Goal: Use online tool/utility: Utilize a website feature to perform a specific function

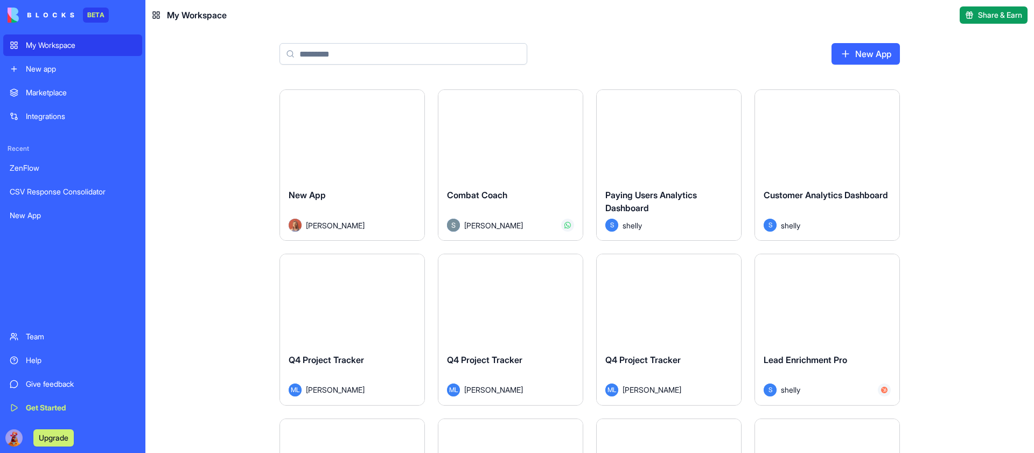
scroll to position [604, 0]
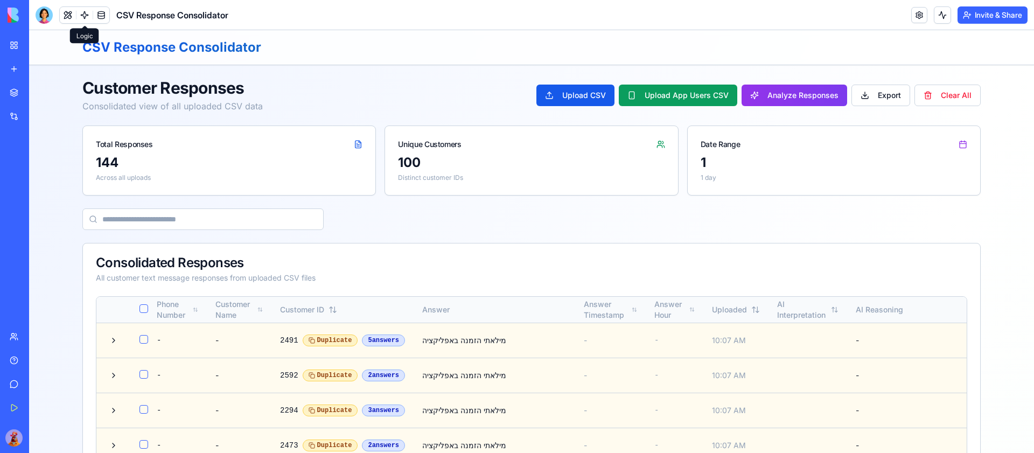
click at [87, 12] on link at bounding box center [84, 15] width 16 height 16
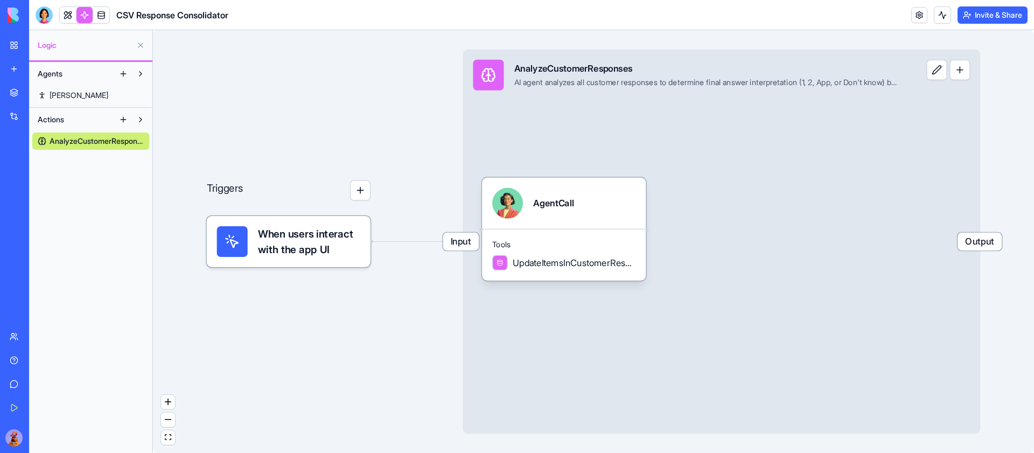
click at [303, 239] on span "When users interact with the app UI" at bounding box center [309, 241] width 102 height 31
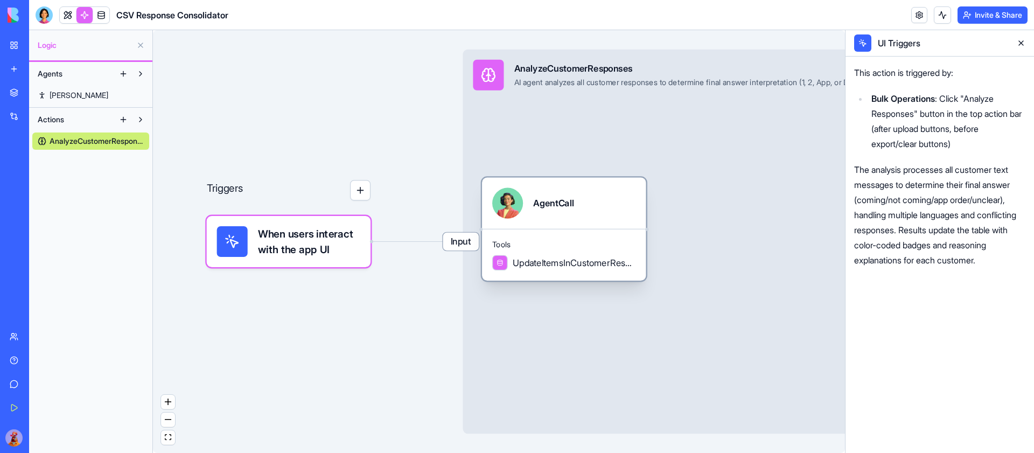
click at [591, 199] on div "AgentCall" at bounding box center [563, 203] width 143 height 31
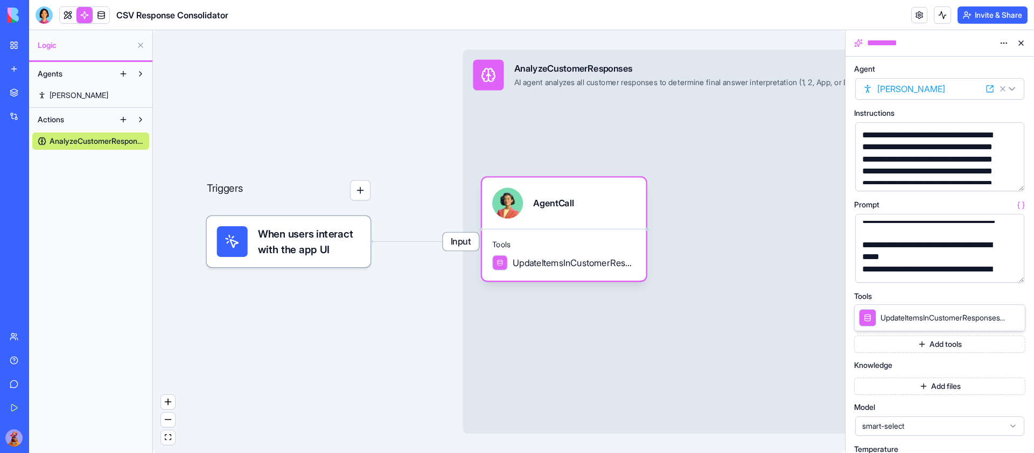
scroll to position [838, 0]
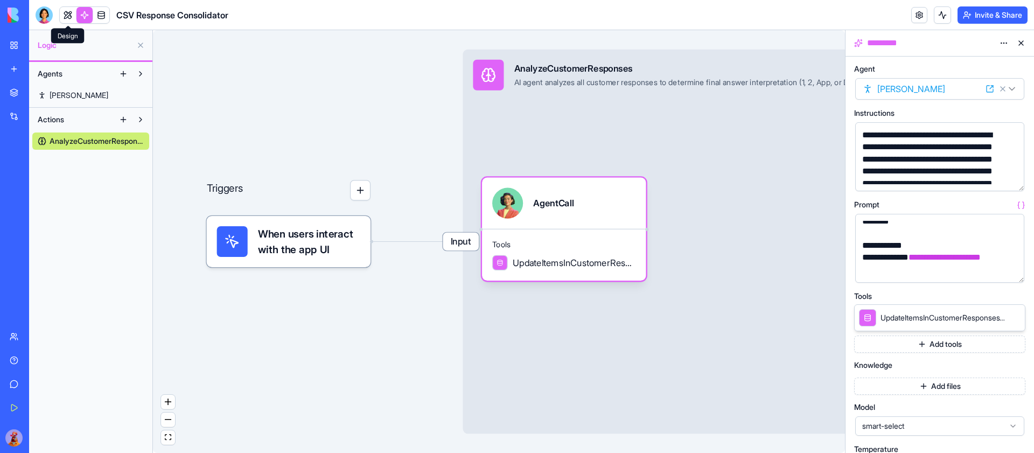
click at [73, 18] on link at bounding box center [68, 15] width 16 height 16
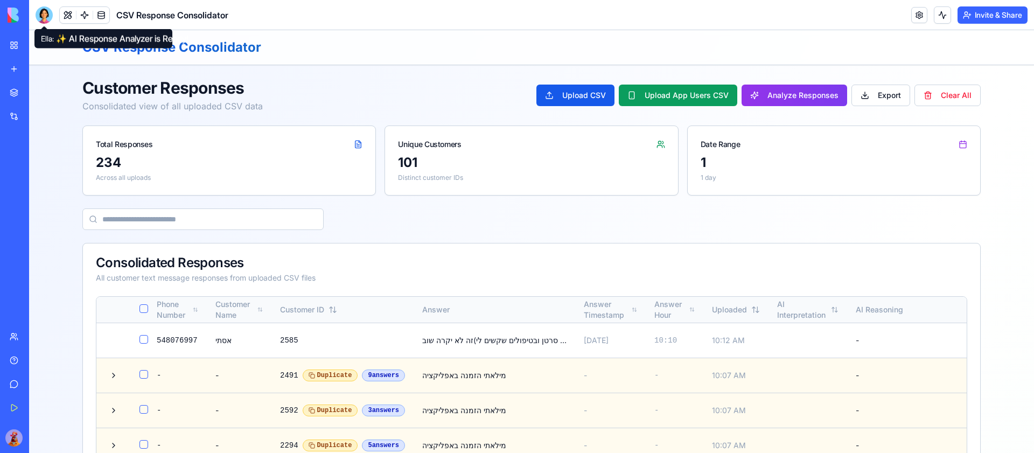
click at [47, 17] on div at bounding box center [44, 14] width 17 height 17
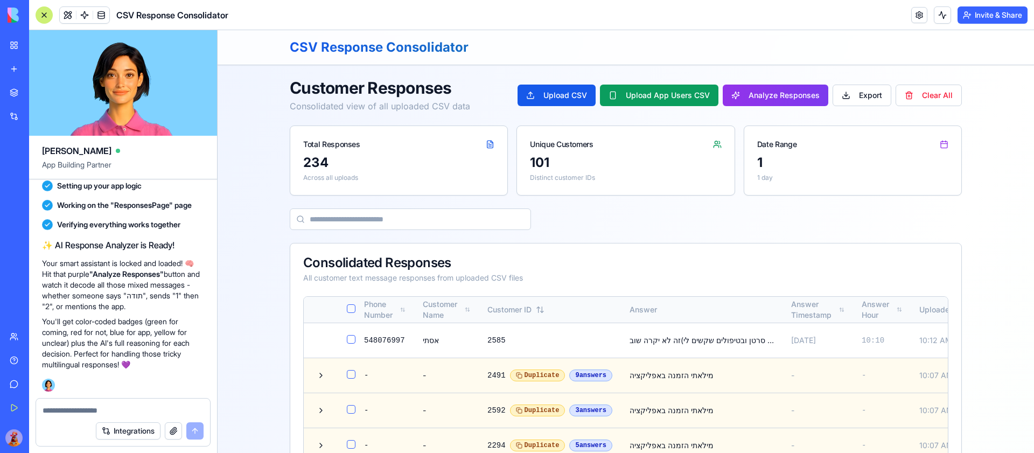
click at [45, 17] on div at bounding box center [44, 14] width 17 height 17
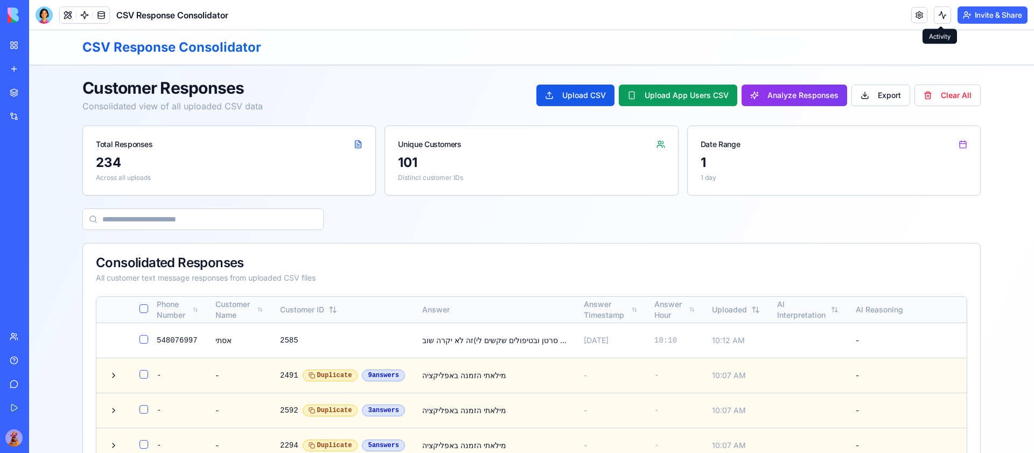
click at [939, 15] on button at bounding box center [942, 14] width 17 height 17
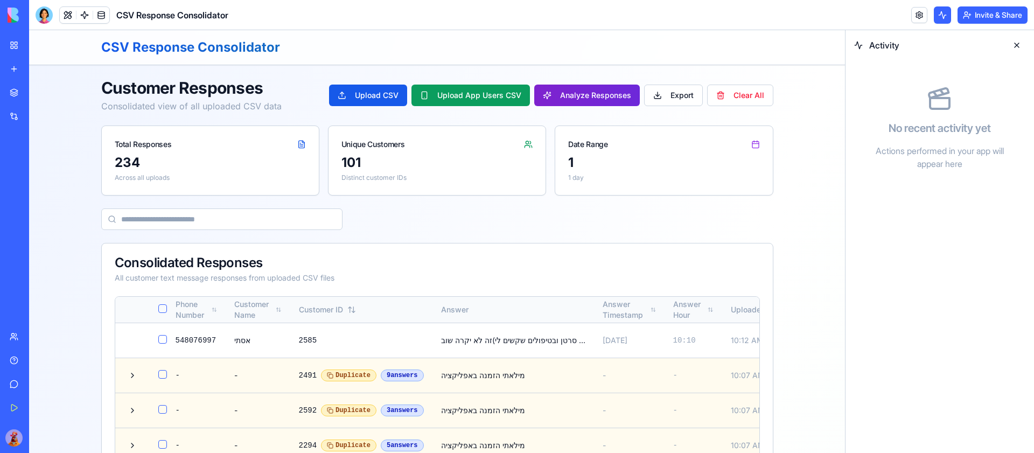
click at [586, 95] on button "Analyze Responses" at bounding box center [587, 96] width 106 height 22
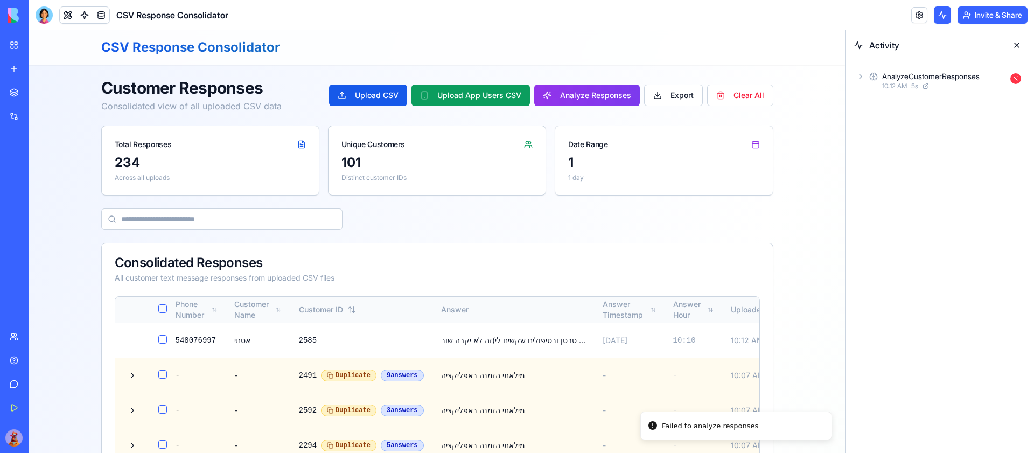
click at [861, 75] on icon at bounding box center [861, 76] width 2 height 4
click at [878, 103] on icon at bounding box center [878, 104] width 9 height 9
click at [883, 145] on div "Output" at bounding box center [953, 153] width 145 height 19
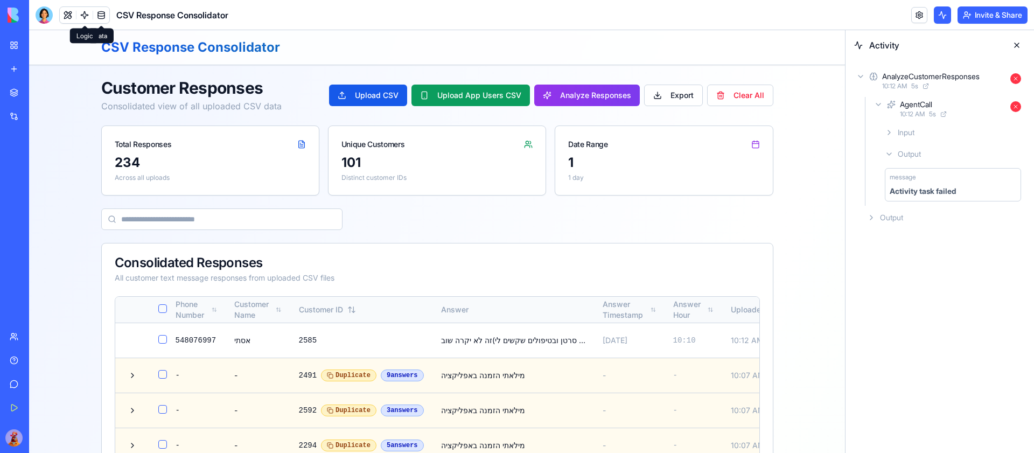
click at [80, 11] on link at bounding box center [84, 15] width 16 height 16
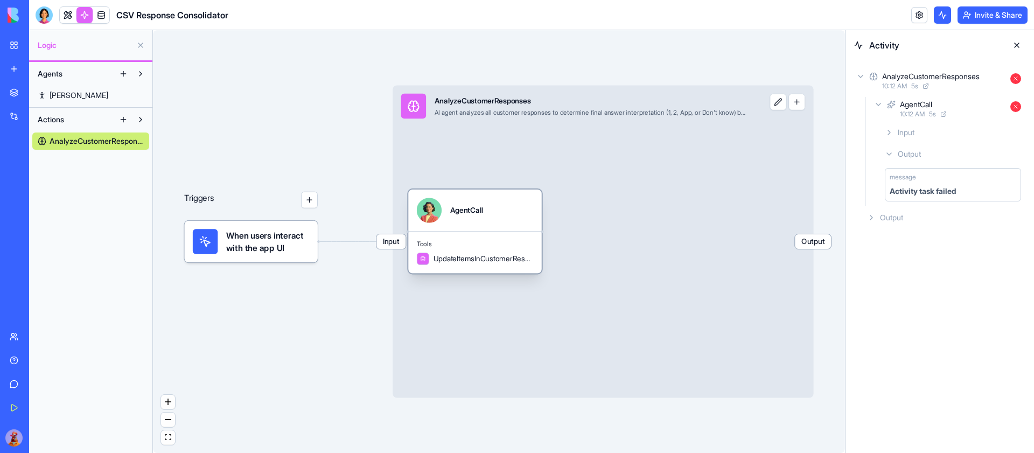
click at [458, 207] on div "AgentCall" at bounding box center [466, 210] width 33 height 10
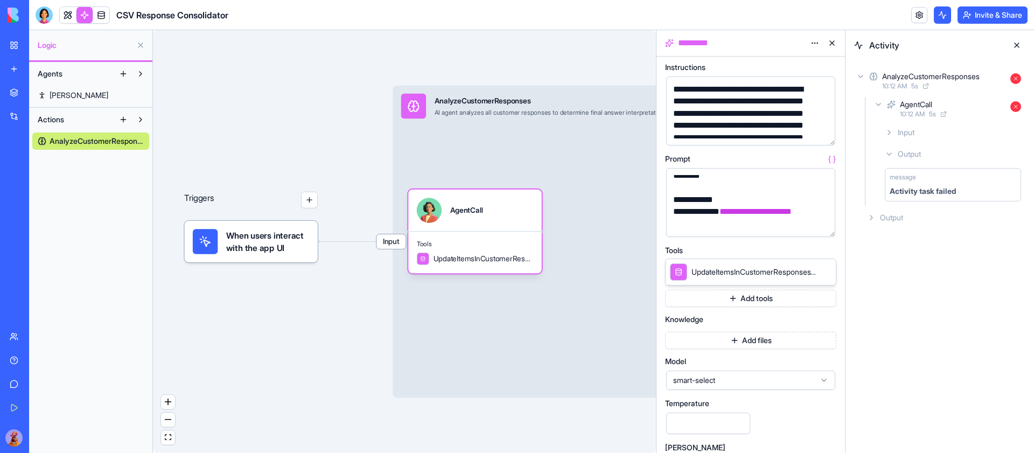
scroll to position [51, 0]
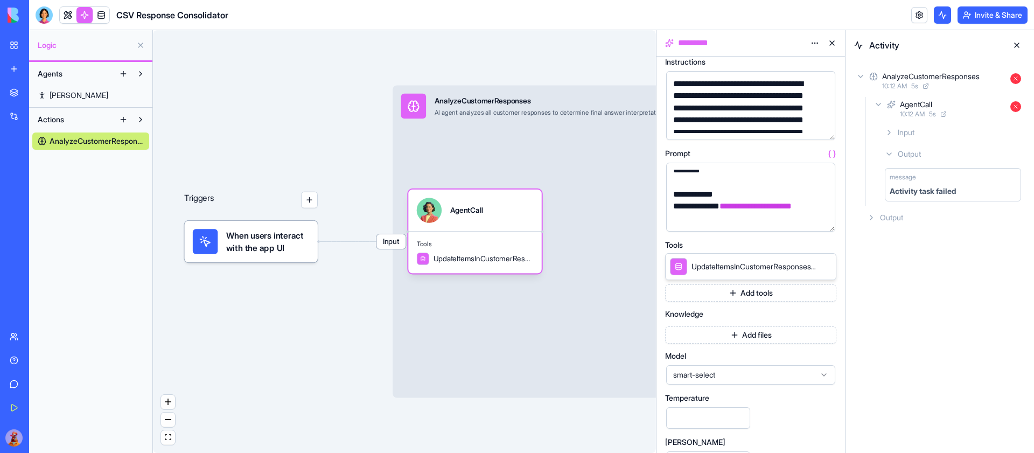
click at [394, 246] on span "Input" at bounding box center [390, 241] width 29 height 15
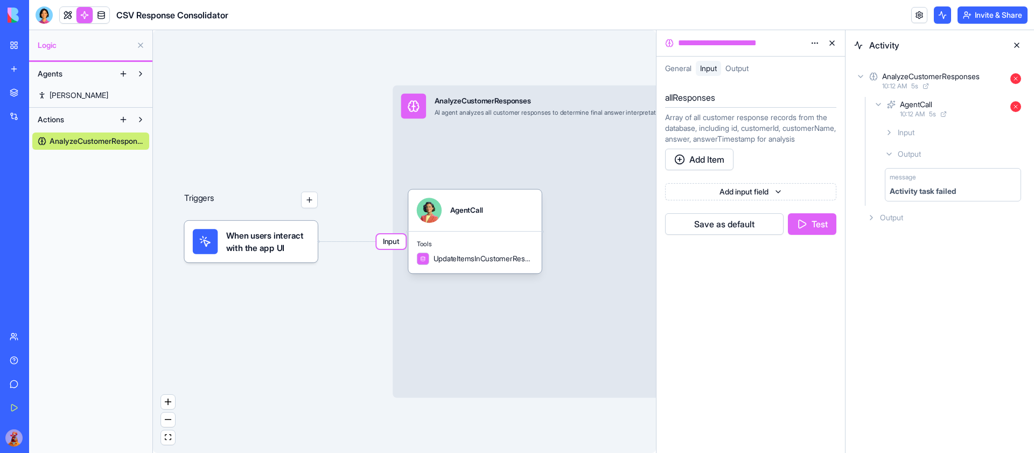
click at [832, 43] on button at bounding box center [832, 42] width 17 height 17
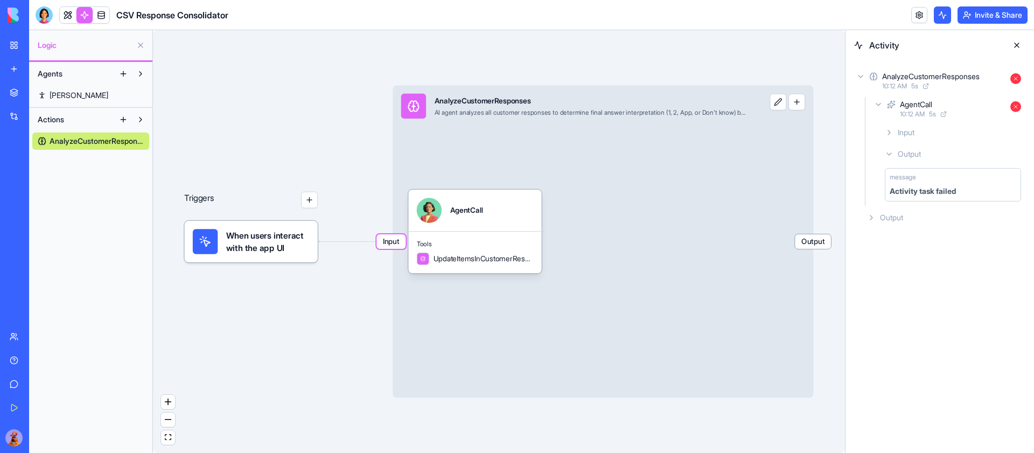
click at [644, 177] on div "Input AnalyzeCustomerResponses AI agent analyzes all customer responses to dete…" at bounding box center [603, 241] width 421 height 312
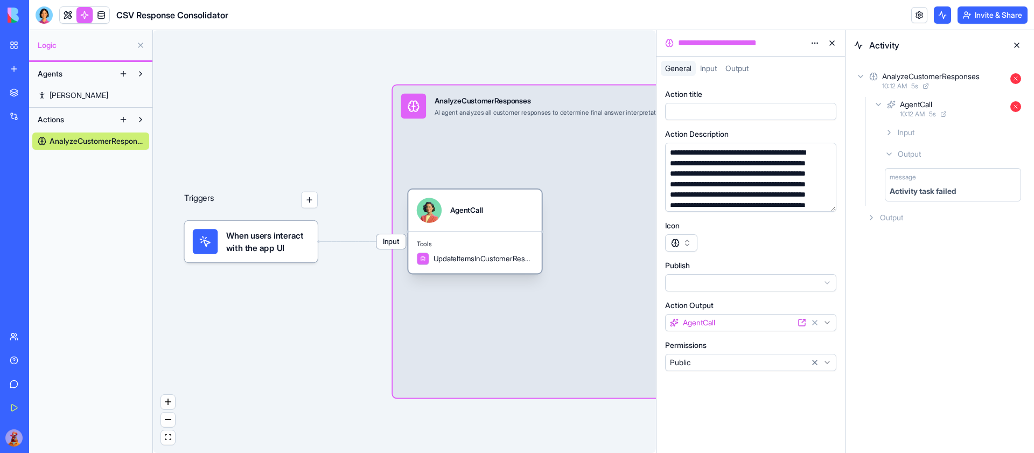
click at [484, 237] on div "Tools UpdateItemsInCustomerResponsesTable" at bounding box center [475, 252] width 134 height 42
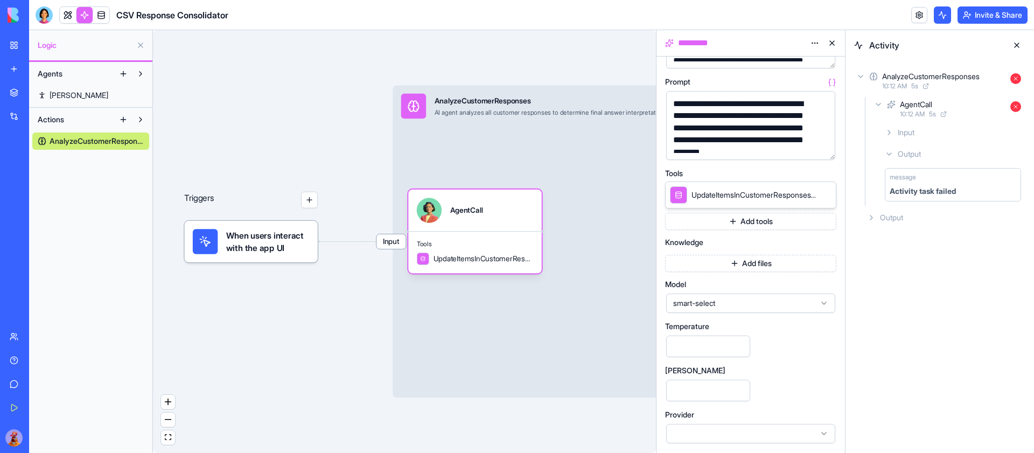
click at [803, 301] on span "smart-select" at bounding box center [744, 303] width 142 height 11
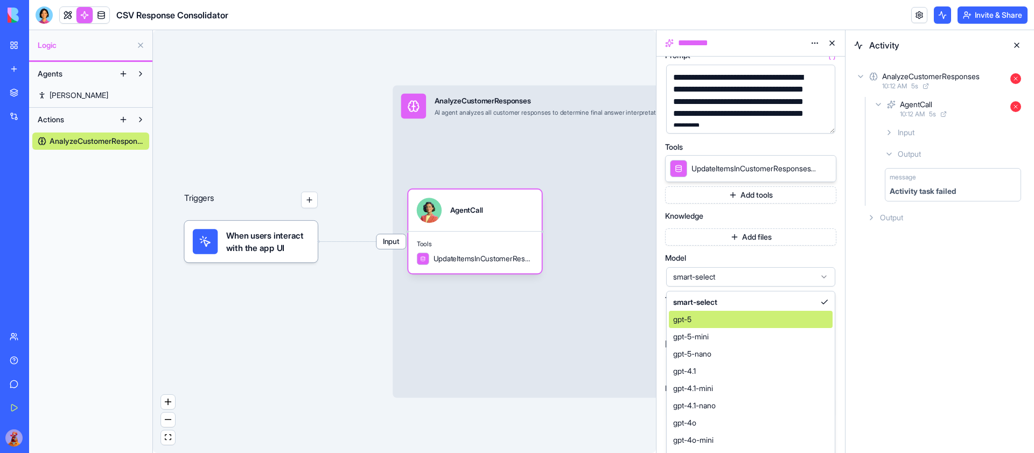
click at [784, 319] on div "gpt-5" at bounding box center [751, 319] width 164 height 17
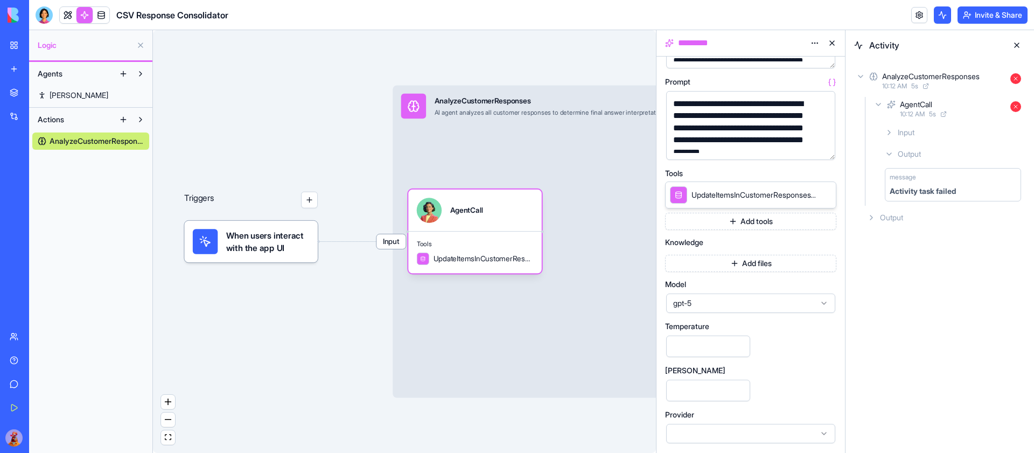
scroll to position [123, 0]
click at [65, 10] on link at bounding box center [68, 15] width 16 height 16
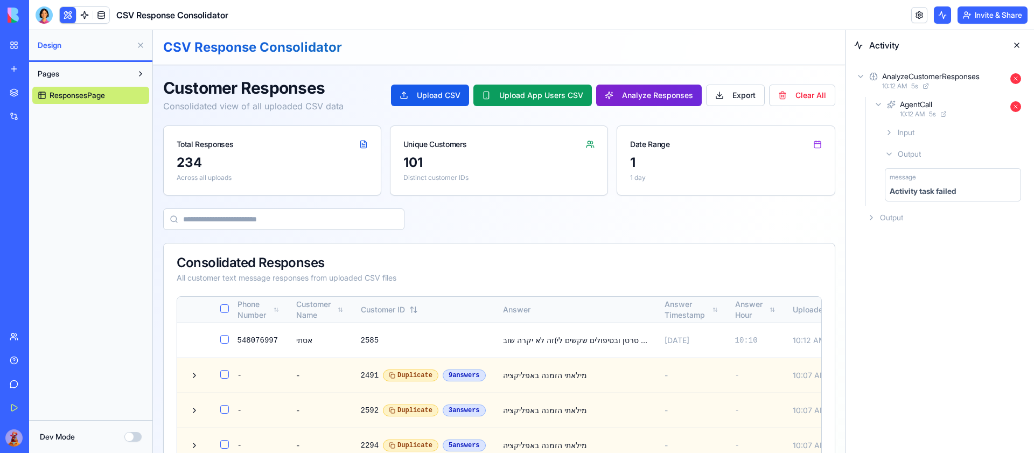
click at [645, 98] on button "Analyze Responses" at bounding box center [649, 96] width 106 height 22
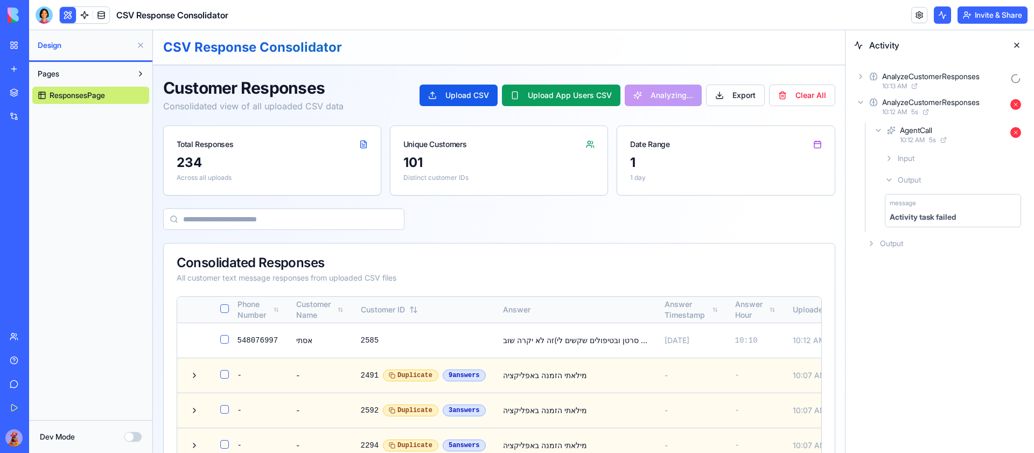
click at [864, 98] on div "AnalyzeCustomerResponses 10:12 AM 5 s" at bounding box center [939, 107] width 171 height 24
click at [862, 79] on icon at bounding box center [860, 76] width 9 height 9
click at [880, 109] on div "AgentCall 10:13 AM" at bounding box center [949, 109] width 154 height 24
click at [884, 128] on div "Input" at bounding box center [953, 132] width 145 height 19
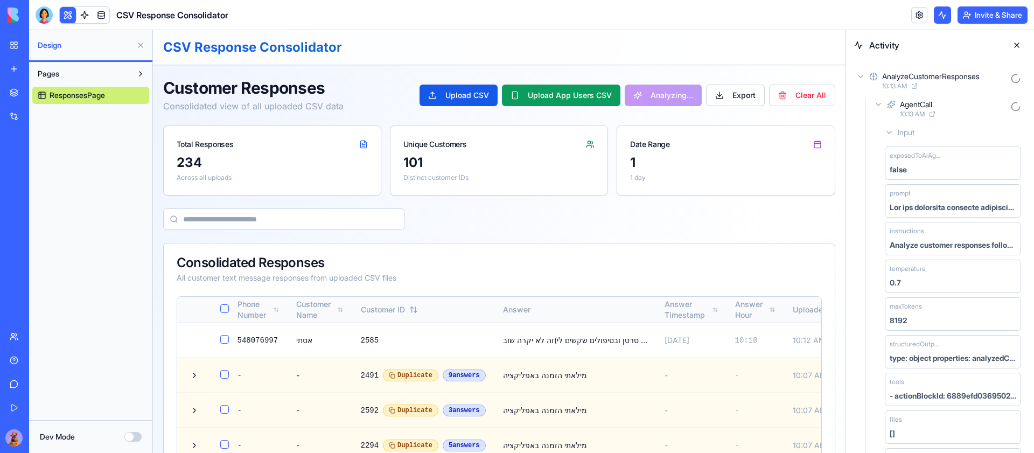
click at [885, 128] on icon at bounding box center [889, 132] width 9 height 9
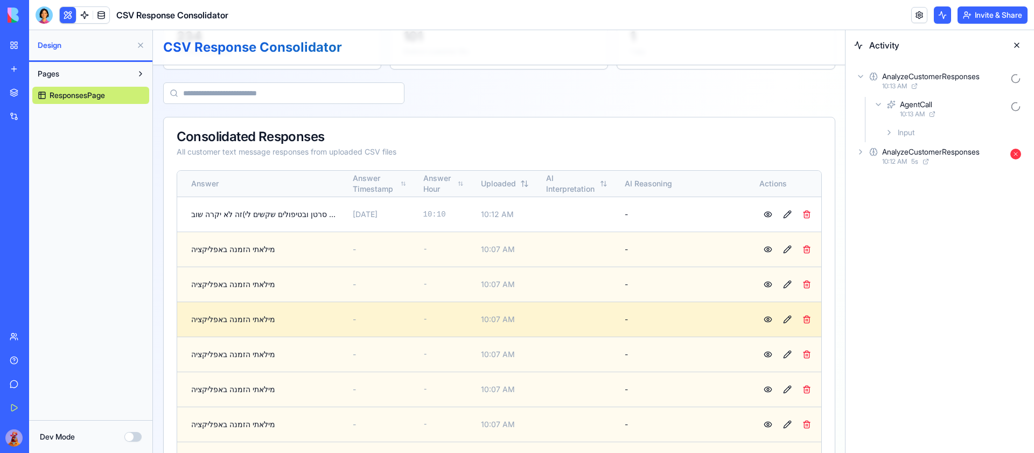
scroll to position [131, 0]
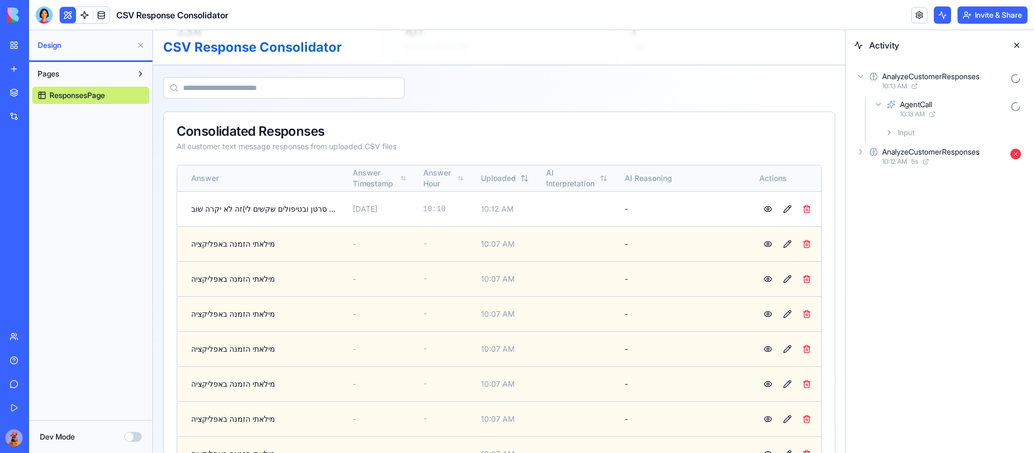
click at [888, 136] on icon at bounding box center [889, 132] width 9 height 9
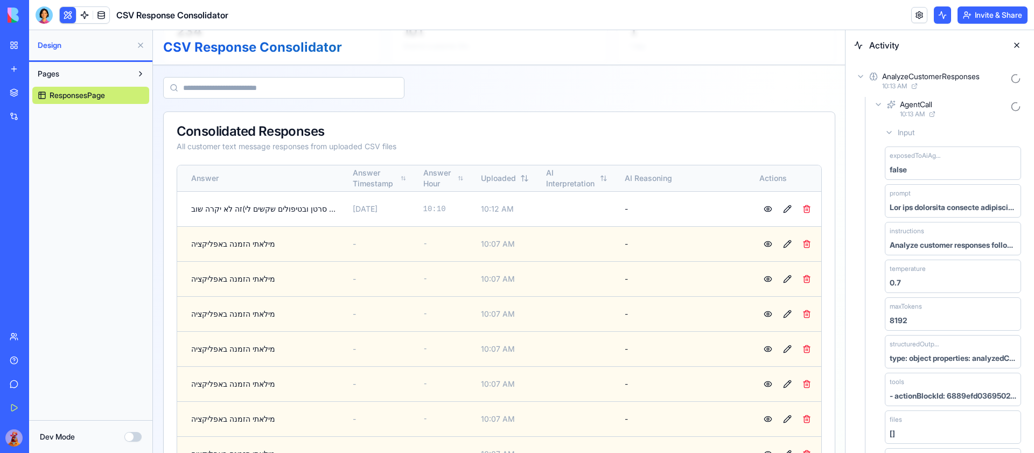
click at [888, 132] on icon at bounding box center [889, 132] width 9 height 9
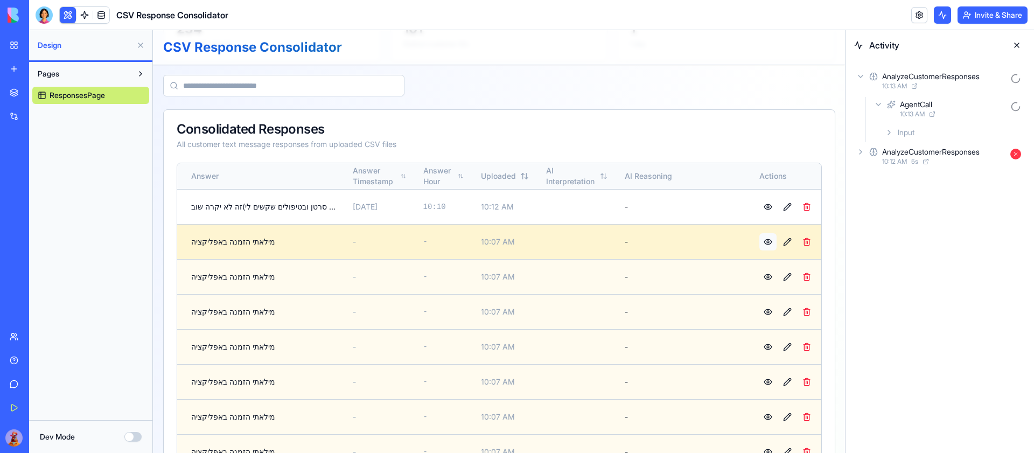
scroll to position [0, 0]
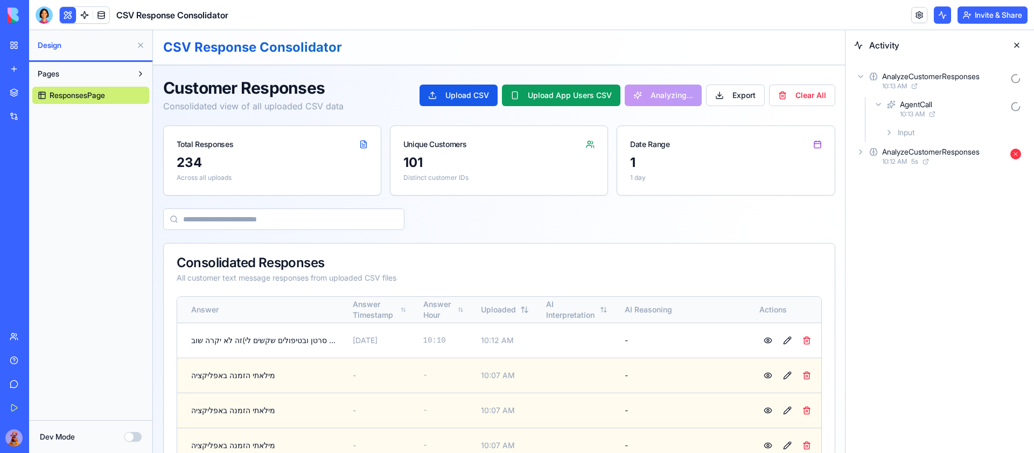
click at [876, 106] on icon at bounding box center [878, 104] width 9 height 9
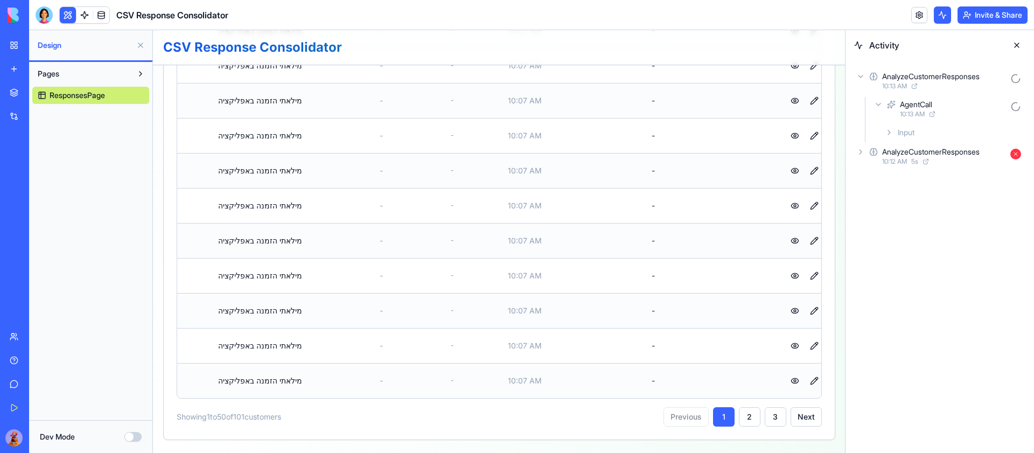
scroll to position [0, 283]
click at [799, 417] on button "Next" at bounding box center [806, 416] width 31 height 19
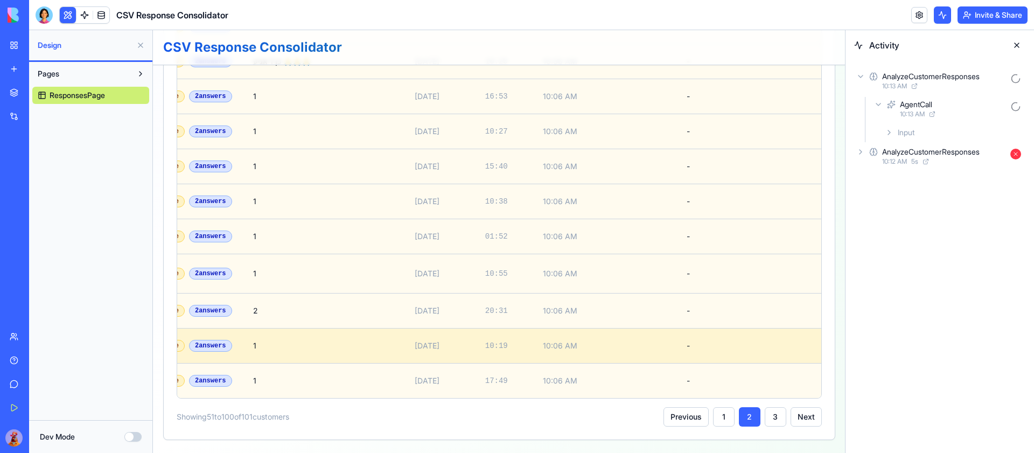
scroll to position [1818, 0]
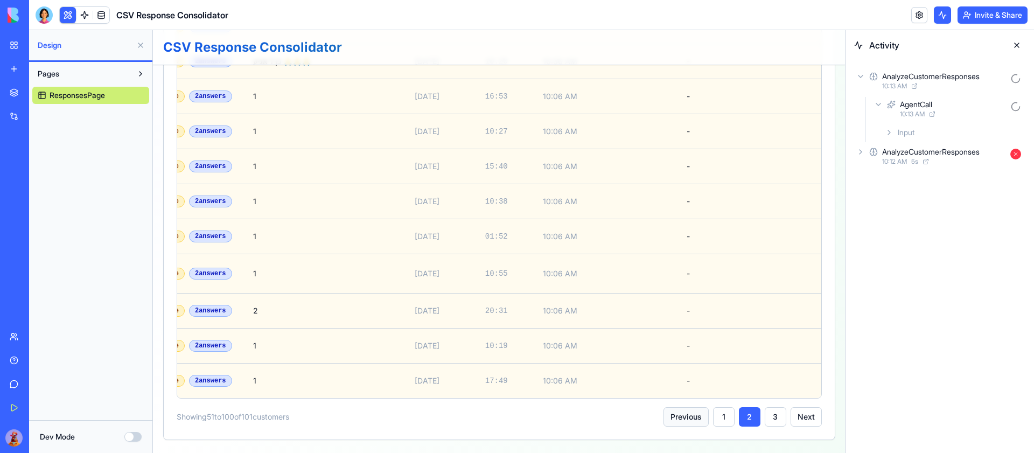
click at [679, 423] on button "Previous" at bounding box center [686, 416] width 45 height 19
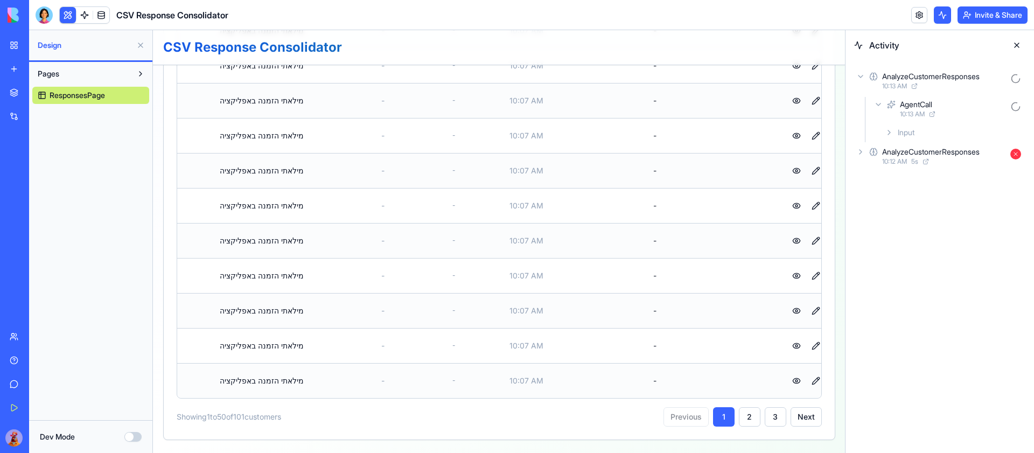
scroll to position [1755, 0]
click at [794, 311] on button at bounding box center [796, 310] width 17 height 17
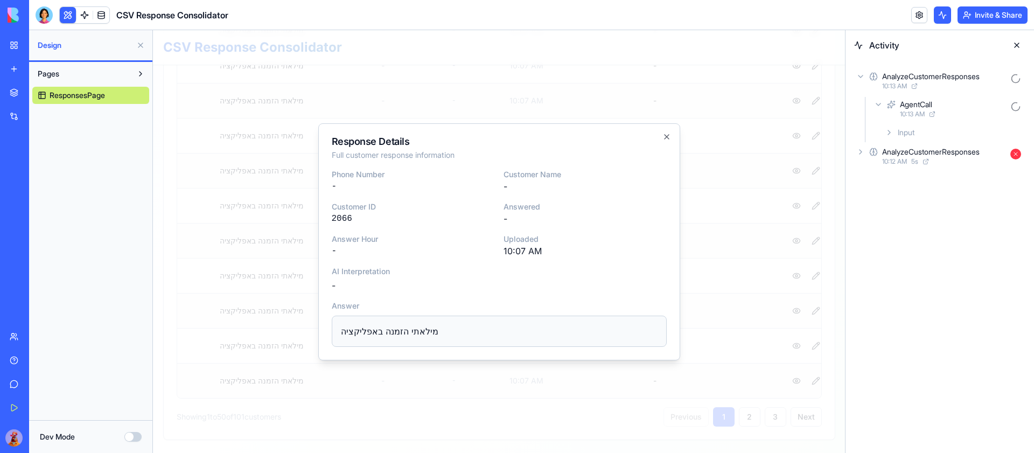
click at [515, 329] on p "מילאתי הזמנה באפליקציה" at bounding box center [499, 331] width 317 height 13
click at [662, 137] on icon "button" at bounding box center [666, 136] width 9 height 9
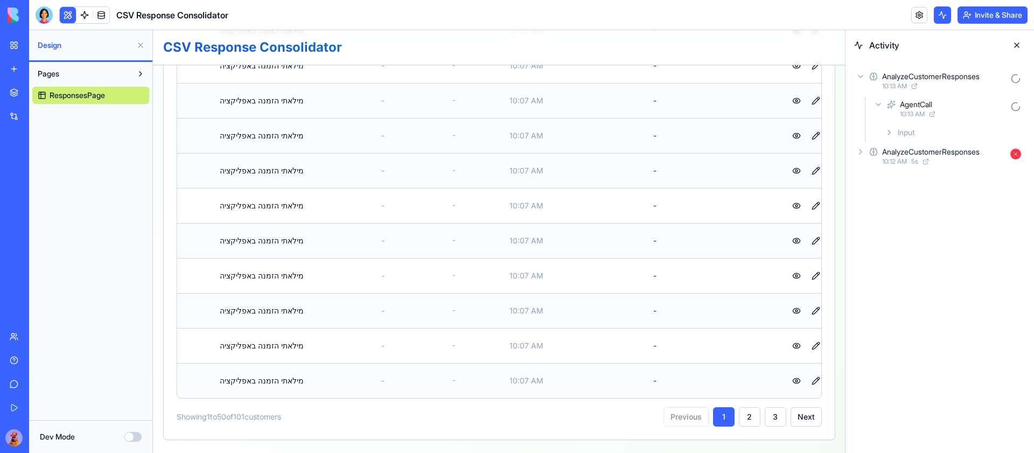
click at [793, 132] on button at bounding box center [796, 135] width 17 height 17
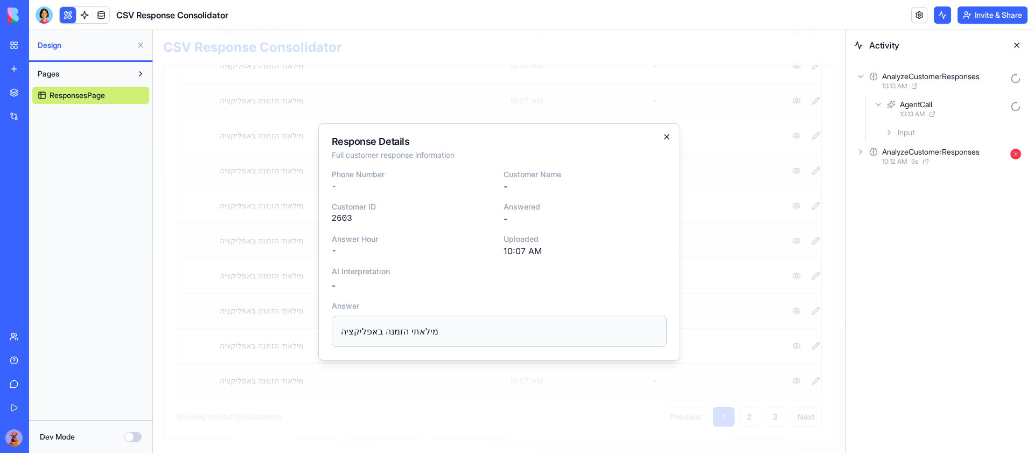
click at [666, 132] on icon "button" at bounding box center [666, 136] width 9 height 9
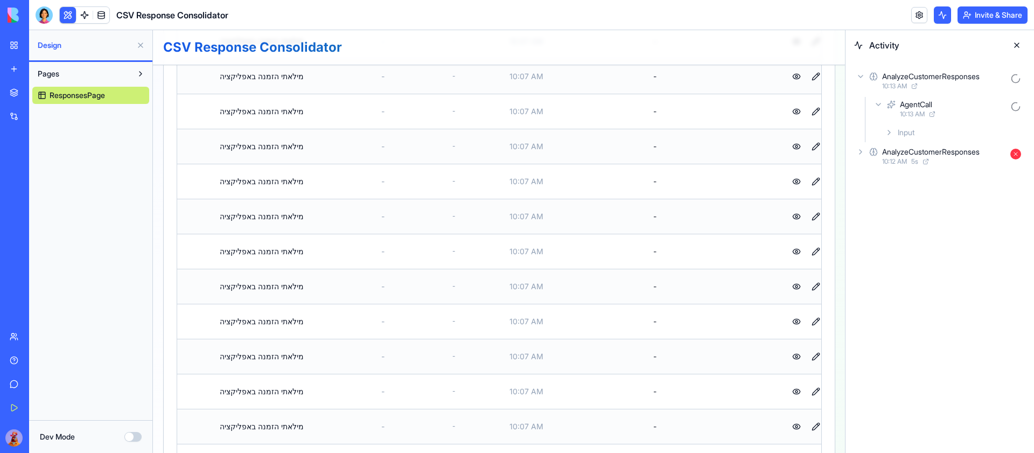
scroll to position [1397, 0]
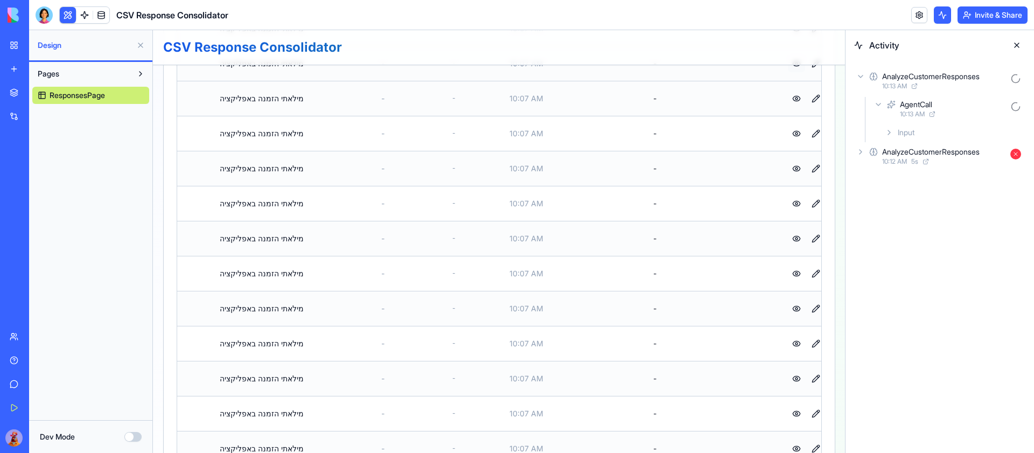
click at [791, 72] on button at bounding box center [796, 63] width 17 height 17
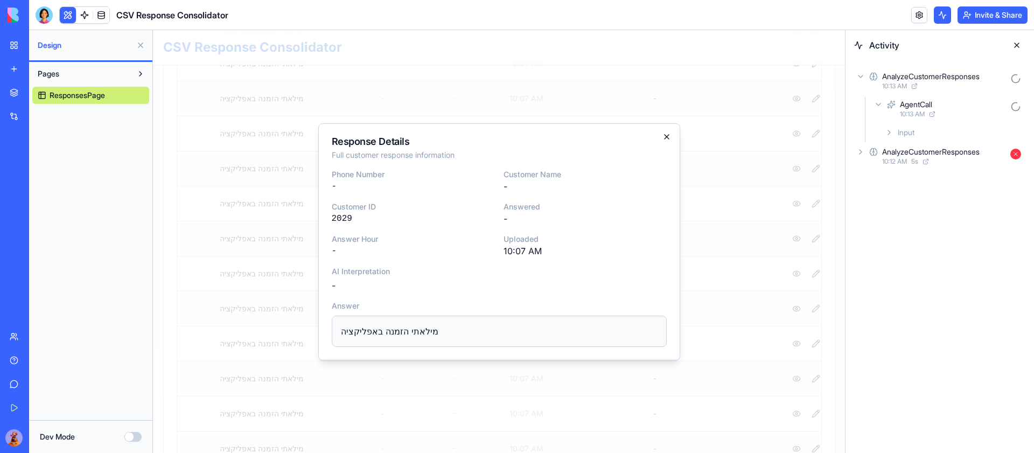
click at [665, 137] on icon "button" at bounding box center [667, 137] width 4 height 4
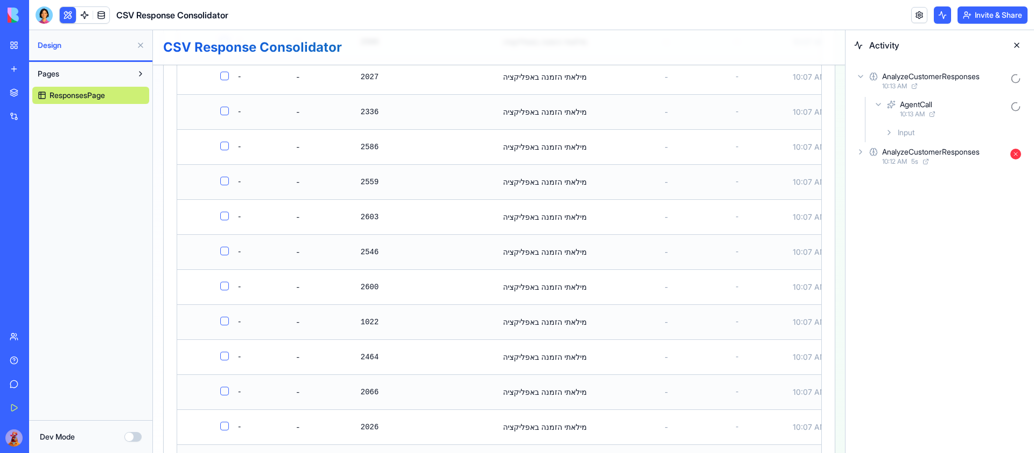
scroll to position [1755, 0]
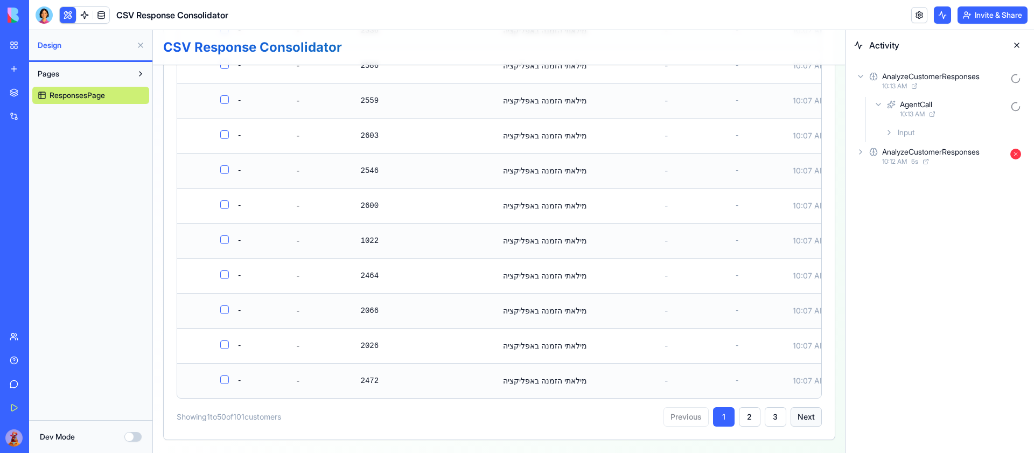
click at [815, 416] on button "Next" at bounding box center [806, 416] width 31 height 19
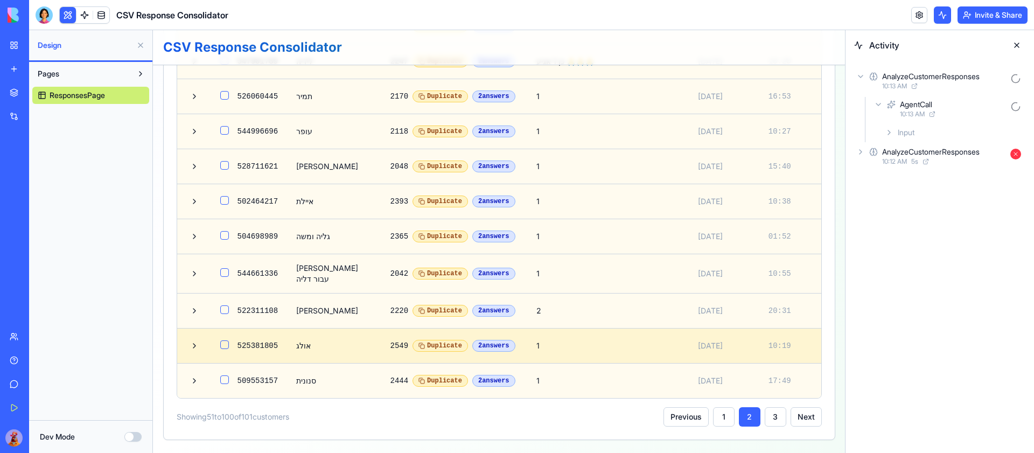
scroll to position [1818, 0]
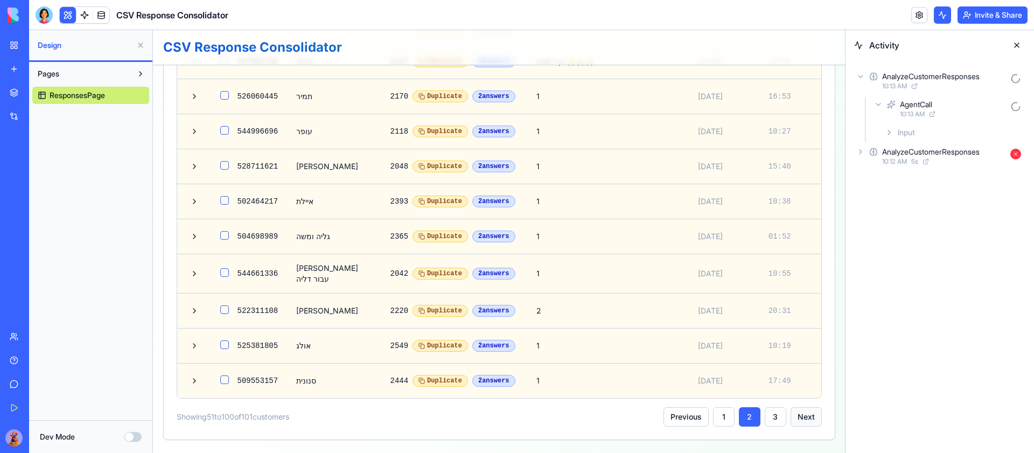
click at [806, 418] on button "Next" at bounding box center [806, 416] width 31 height 19
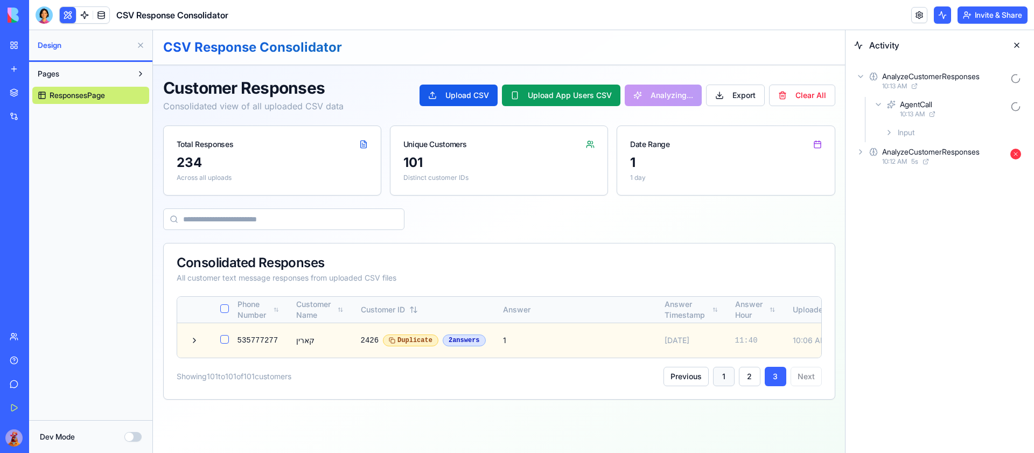
click at [725, 379] on button "1" at bounding box center [724, 376] width 22 height 19
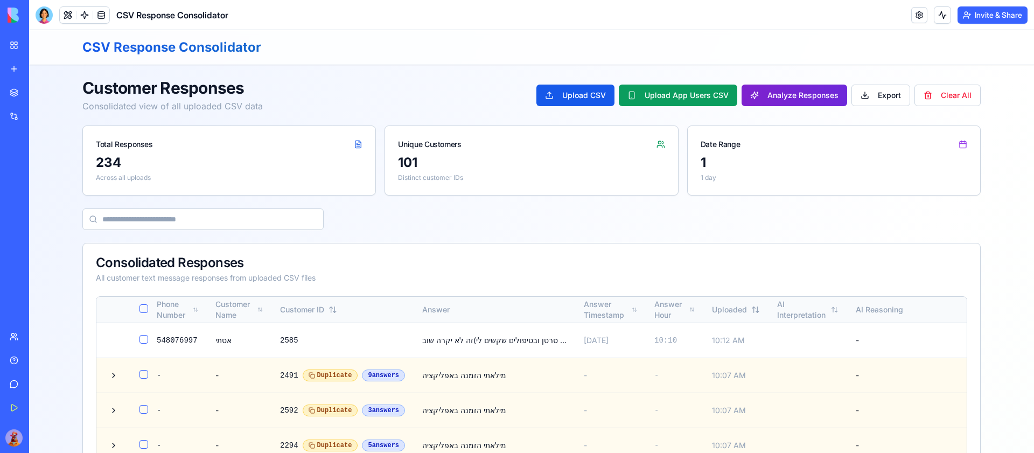
click at [800, 95] on button "Analyze Responses" at bounding box center [795, 96] width 106 height 22
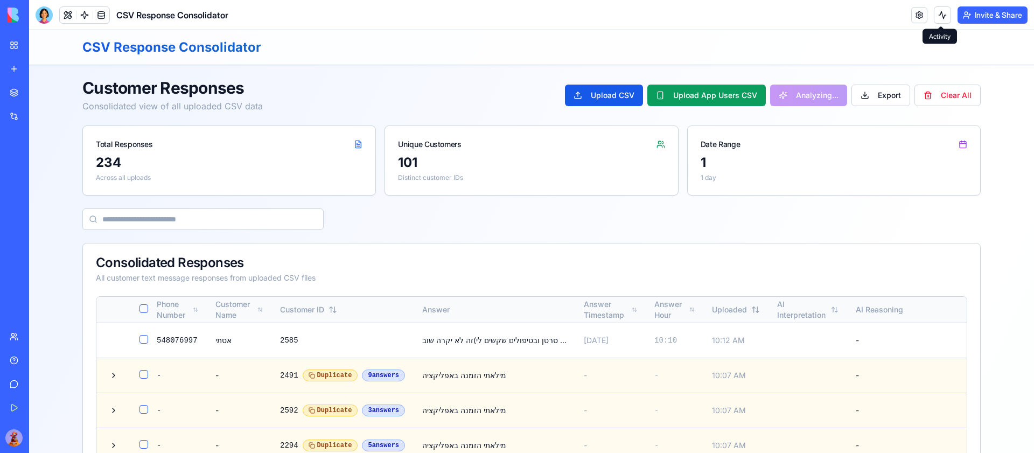
click at [944, 10] on button at bounding box center [942, 14] width 17 height 17
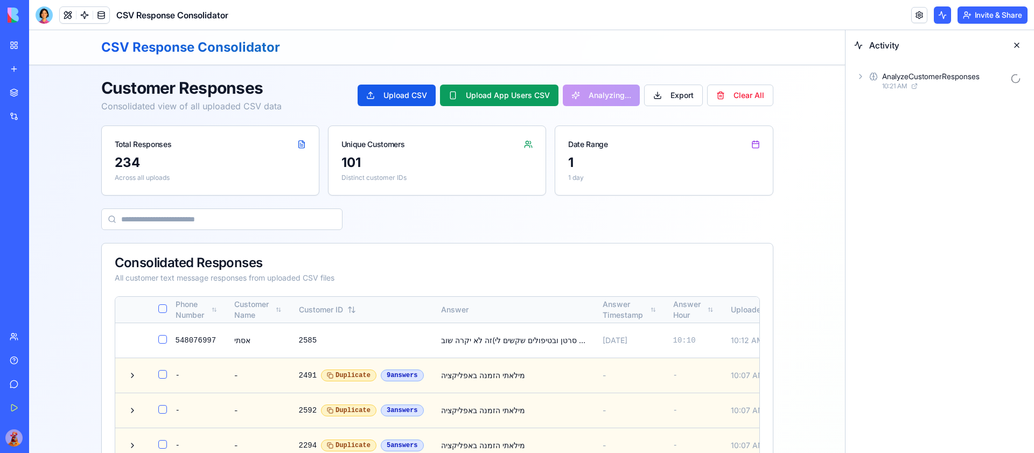
click at [857, 72] on icon at bounding box center [860, 76] width 9 height 9
click at [881, 103] on icon at bounding box center [878, 104] width 9 height 9
click at [867, 72] on div "AnalyzeCustomerResponses 10:21 AM" at bounding box center [939, 81] width 171 height 24
click at [866, 73] on div "AnalyzeCustomerResponses 10:21 AM" at bounding box center [939, 81] width 171 height 24
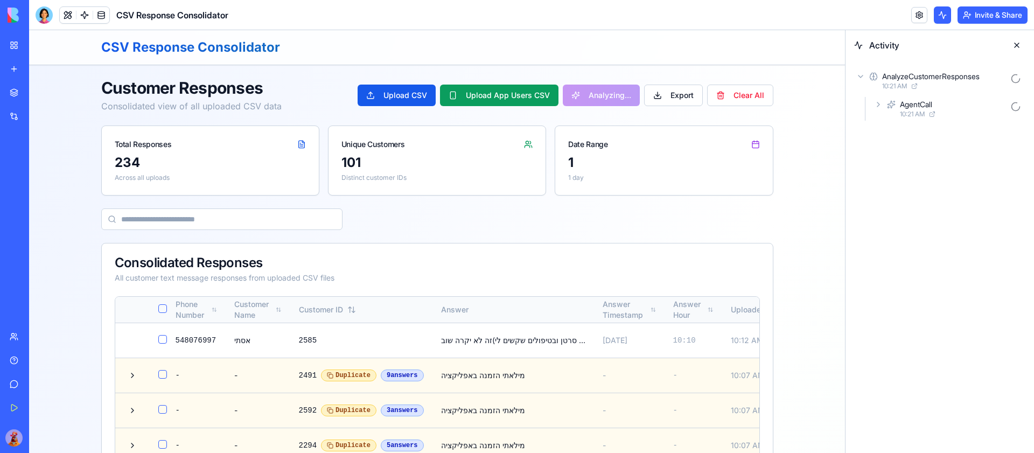
click at [883, 110] on div "AgentCall 10:21 AM" at bounding box center [949, 109] width 154 height 24
click at [885, 136] on icon at bounding box center [889, 132] width 9 height 9
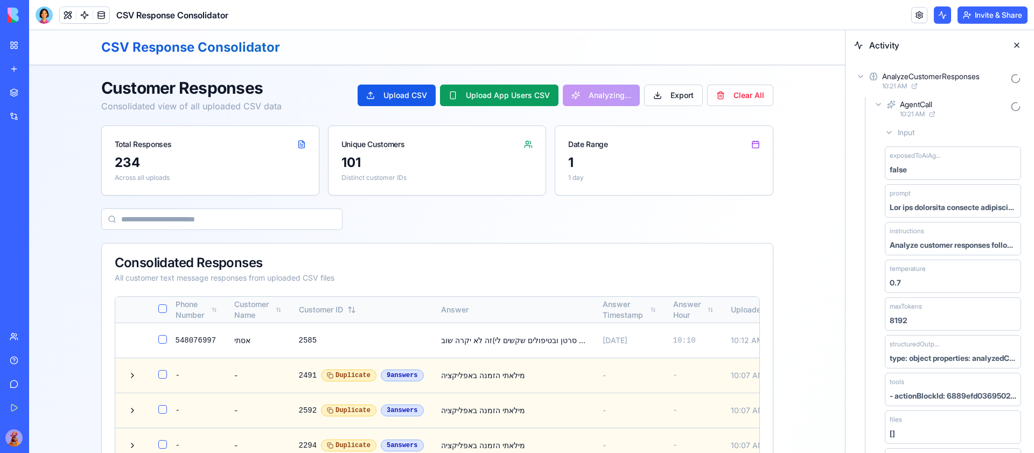
click at [885, 133] on icon at bounding box center [889, 132] width 9 height 9
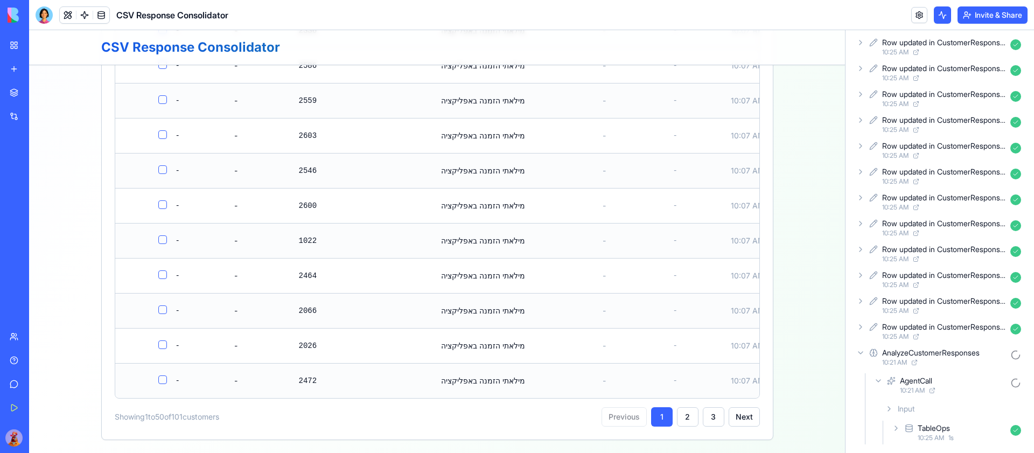
scroll to position [1755, 0]
click at [696, 416] on button "2" at bounding box center [688, 416] width 22 height 19
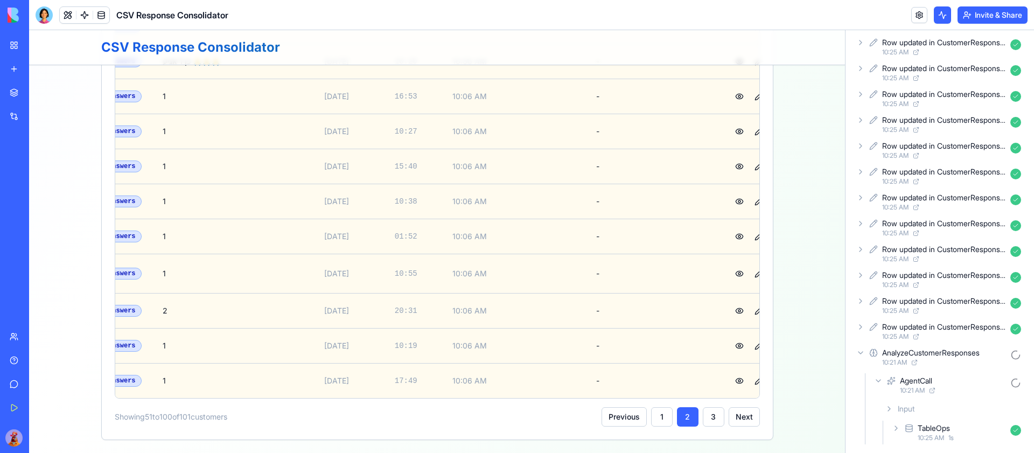
scroll to position [1818, 0]
click at [718, 408] on button "3" at bounding box center [714, 416] width 22 height 19
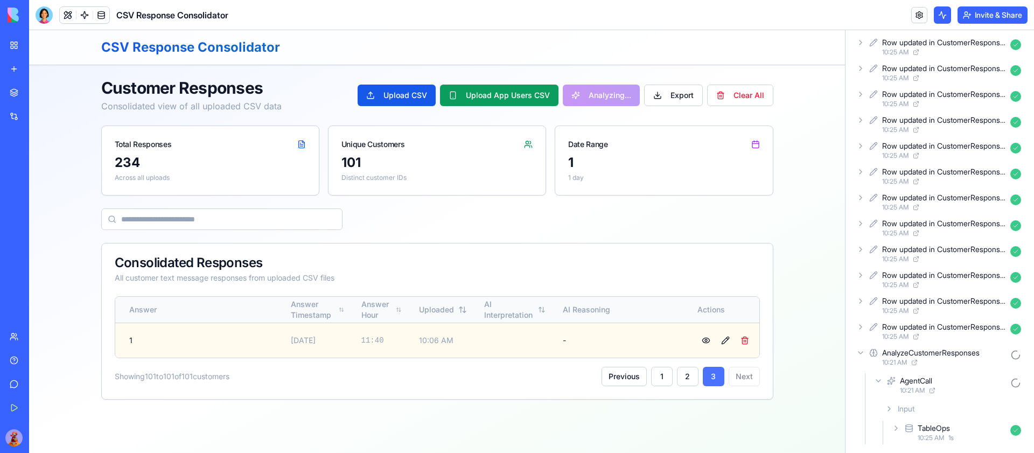
scroll to position [0, 0]
click at [691, 377] on button "2" at bounding box center [688, 376] width 22 height 19
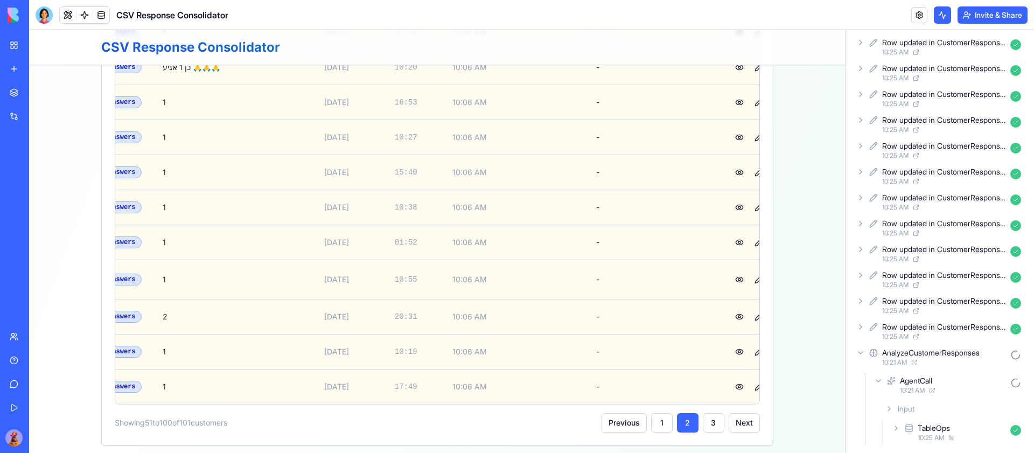
scroll to position [1818, 0]
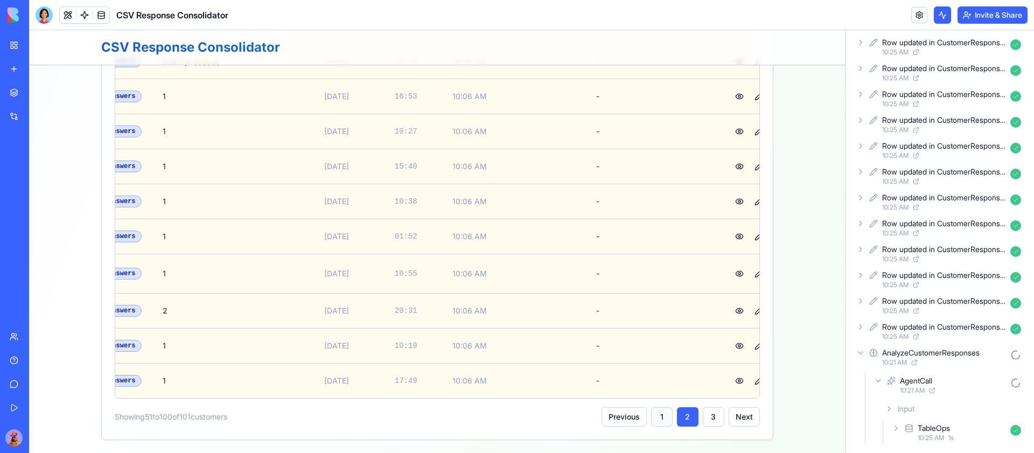
click at [663, 411] on button "1" at bounding box center [662, 416] width 22 height 19
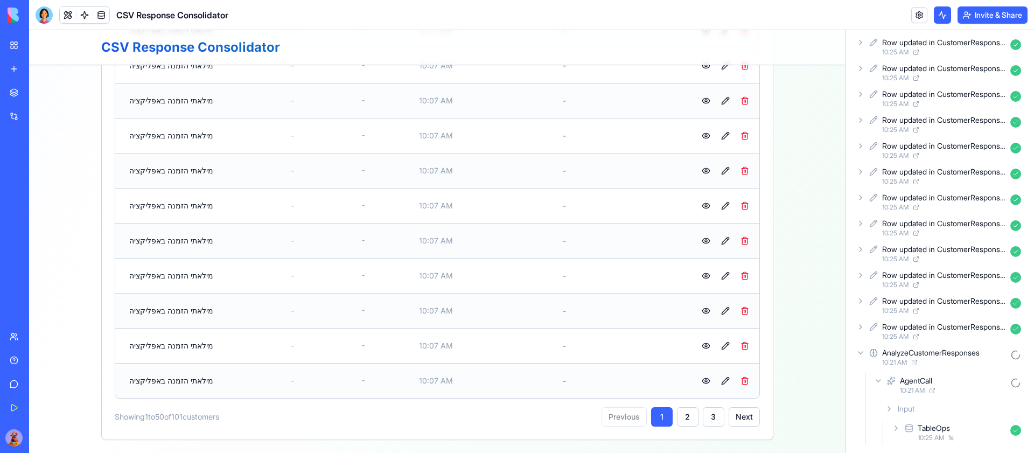
click at [866, 323] on div "Row updated in CustomerResponses 10:25 AM" at bounding box center [939, 331] width 171 height 24
click at [866, 321] on div "Row updated in CustomerResponses 10:25 AM" at bounding box center [939, 331] width 171 height 24
click at [866, 301] on div "Row updated in CustomerResponses 10:25 AM" at bounding box center [939, 306] width 171 height 24
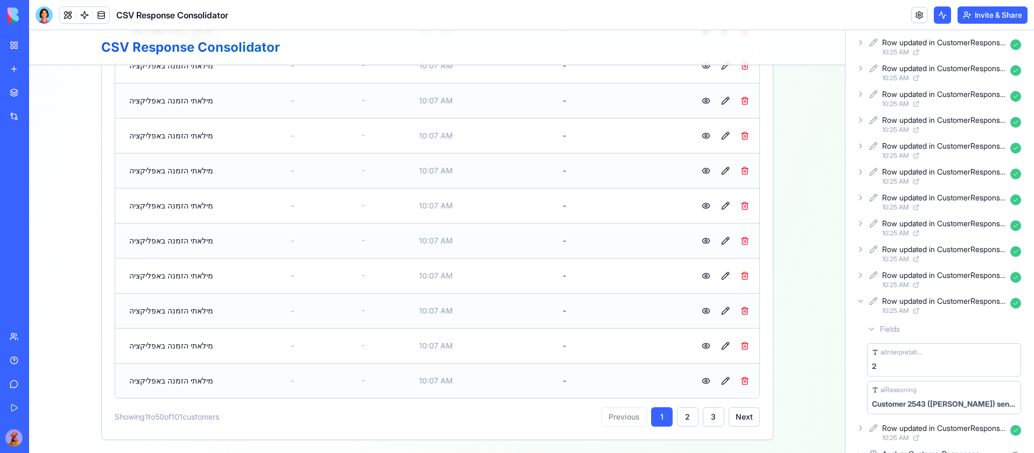
click at [863, 299] on icon at bounding box center [860, 301] width 9 height 9
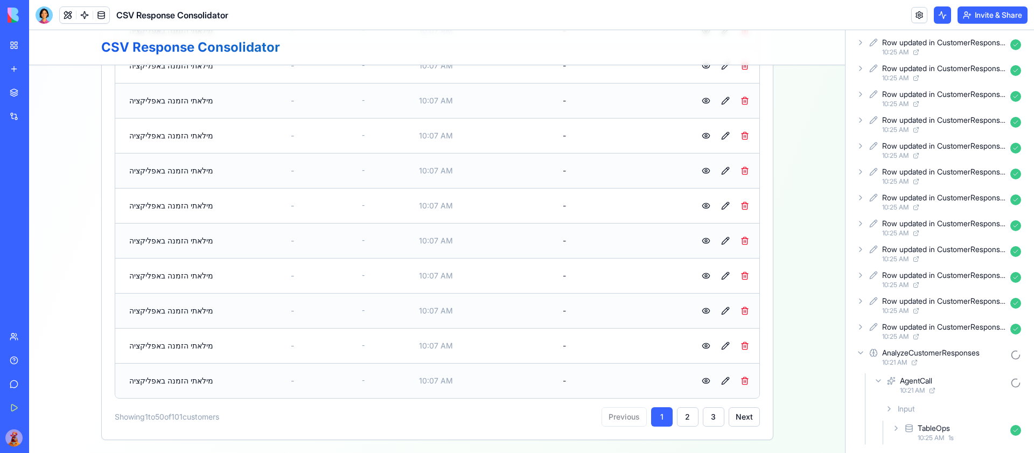
click at [863, 274] on icon at bounding box center [860, 275] width 9 height 9
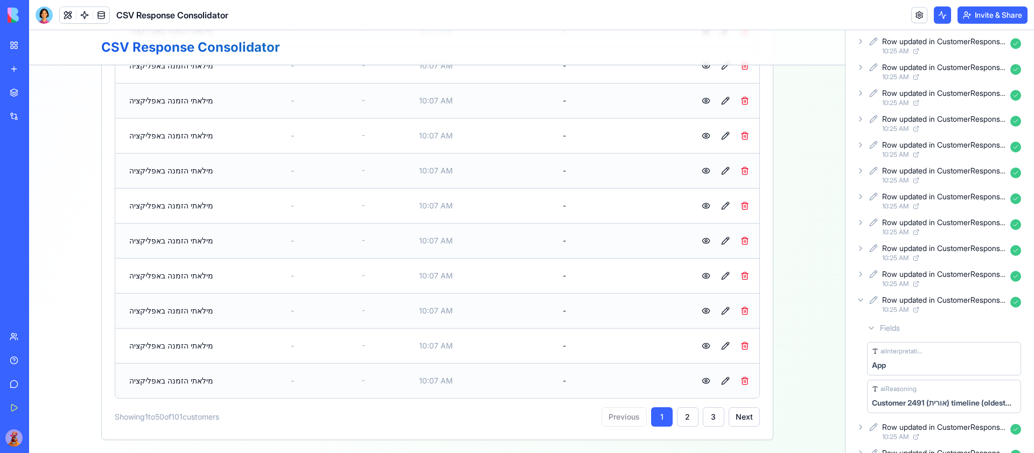
scroll to position [0, 0]
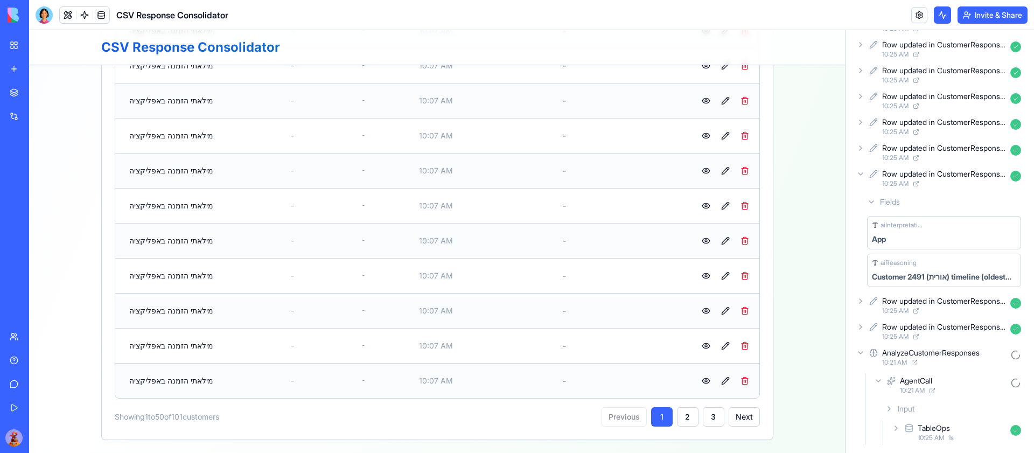
click at [863, 171] on icon at bounding box center [860, 174] width 9 height 9
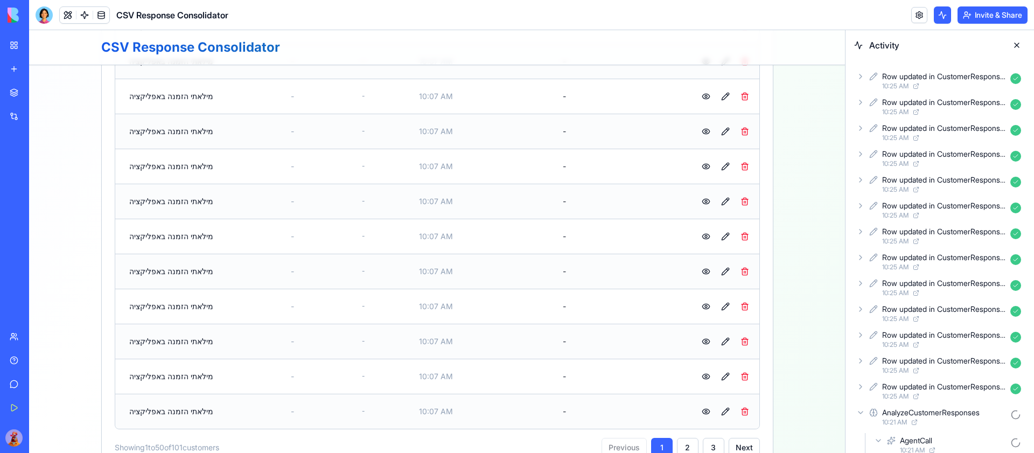
scroll to position [1755, 0]
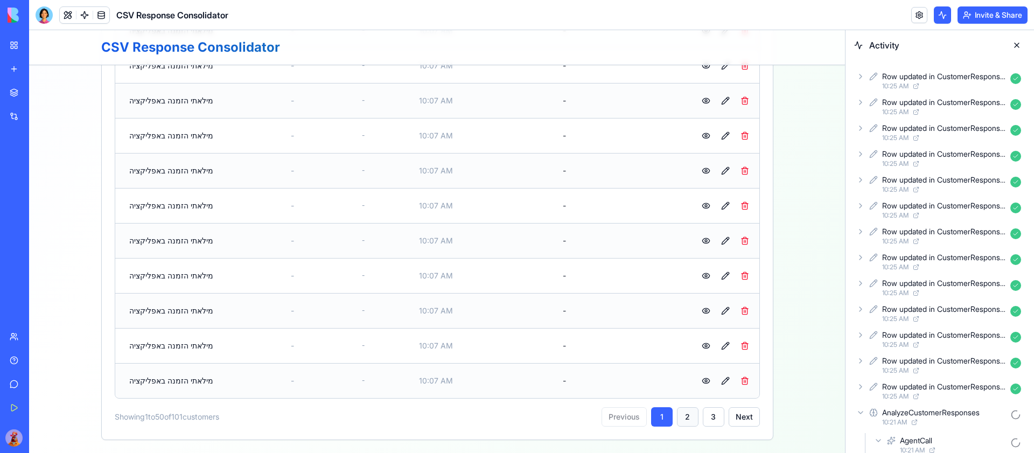
click at [686, 422] on button "2" at bounding box center [688, 416] width 22 height 19
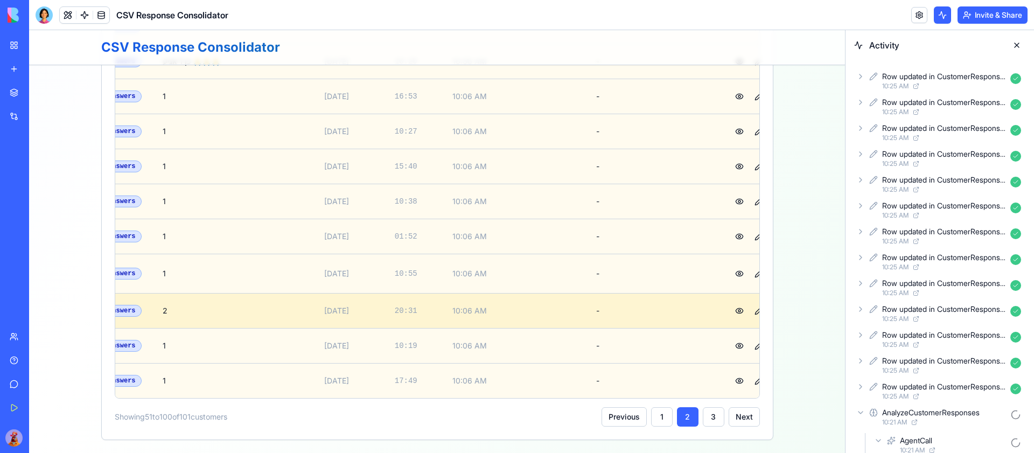
scroll to position [1804, 0]
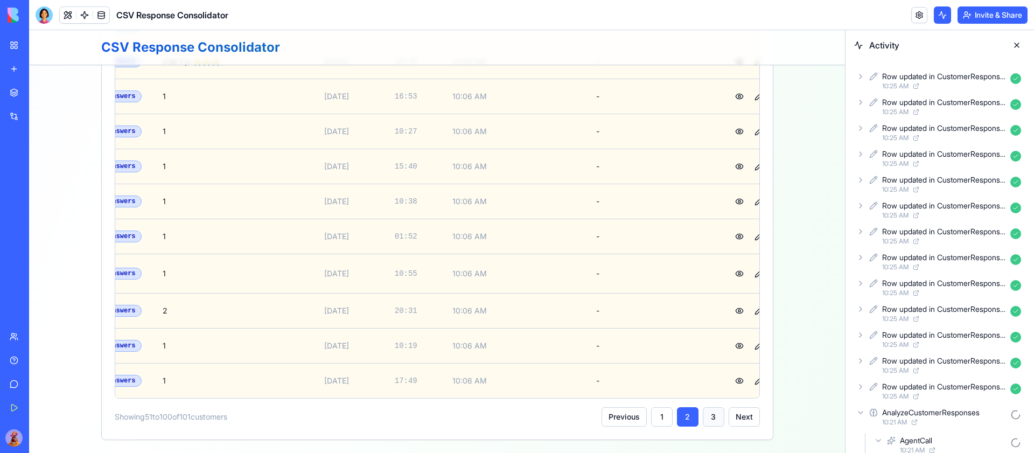
click at [714, 427] on button "3" at bounding box center [714, 416] width 22 height 19
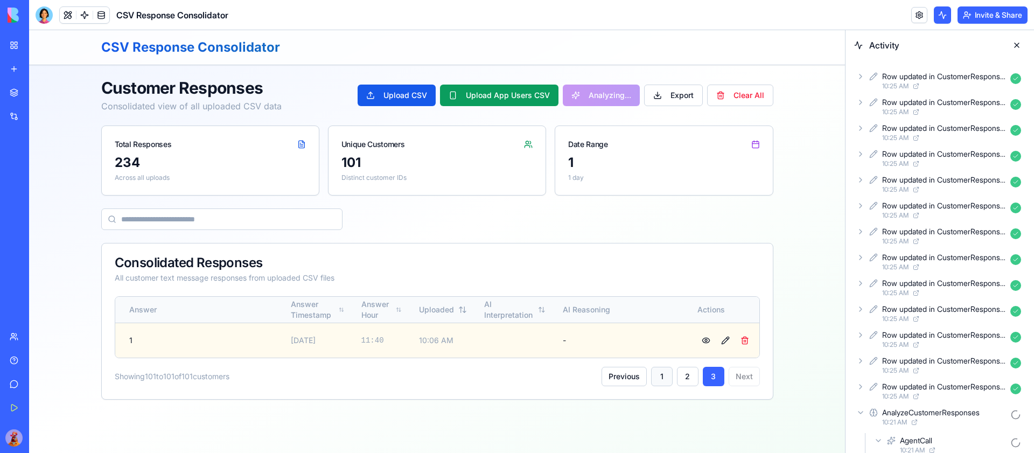
click at [668, 380] on button "1" at bounding box center [662, 376] width 22 height 19
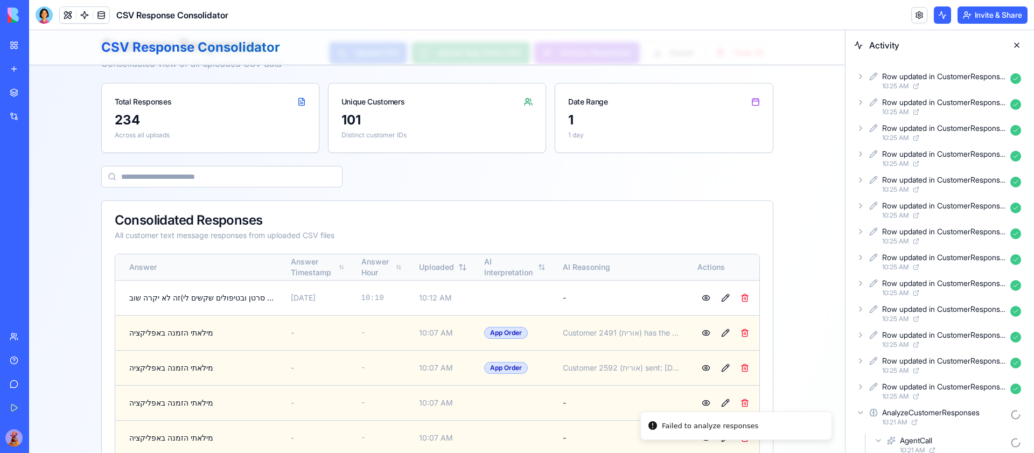
scroll to position [54, 0]
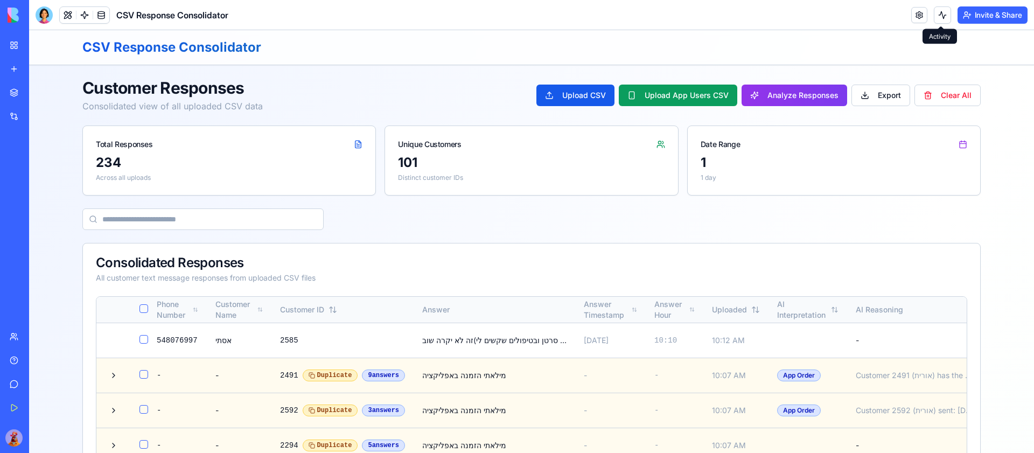
click at [940, 14] on button at bounding box center [942, 14] width 17 height 17
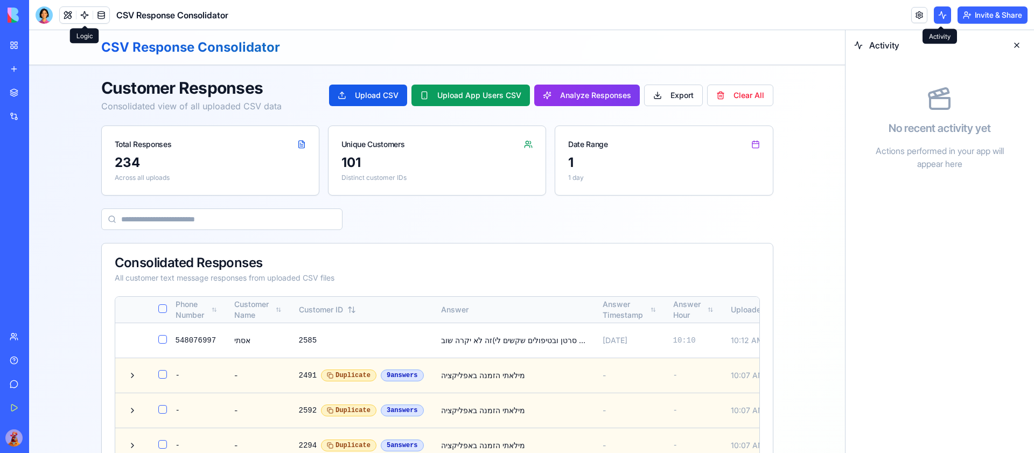
click at [82, 14] on link at bounding box center [84, 15] width 16 height 16
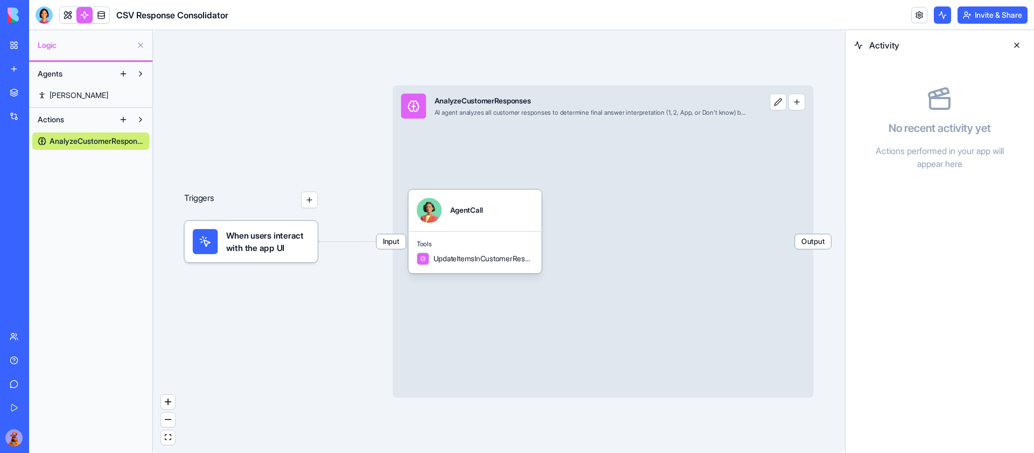
click at [558, 203] on div "Input AnalyzeCustomerResponses AI agent analyzes all customer responses to dete…" at bounding box center [603, 241] width 421 height 312
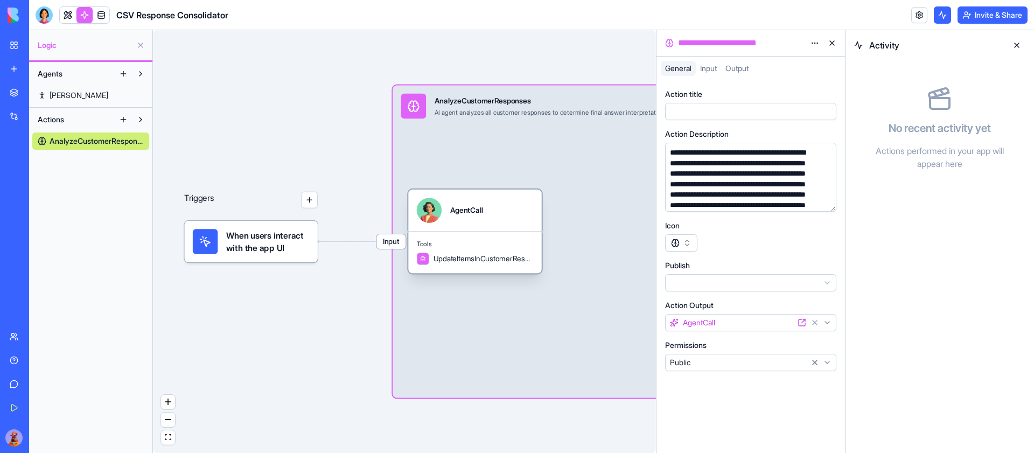
click at [503, 220] on div "AgentCall" at bounding box center [475, 210] width 117 height 25
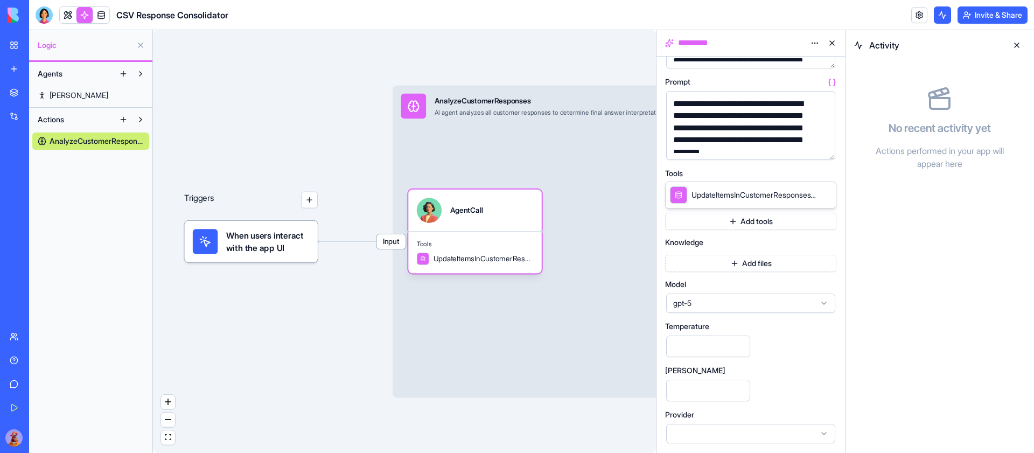
click at [804, 307] on span "gpt-5" at bounding box center [744, 303] width 142 height 11
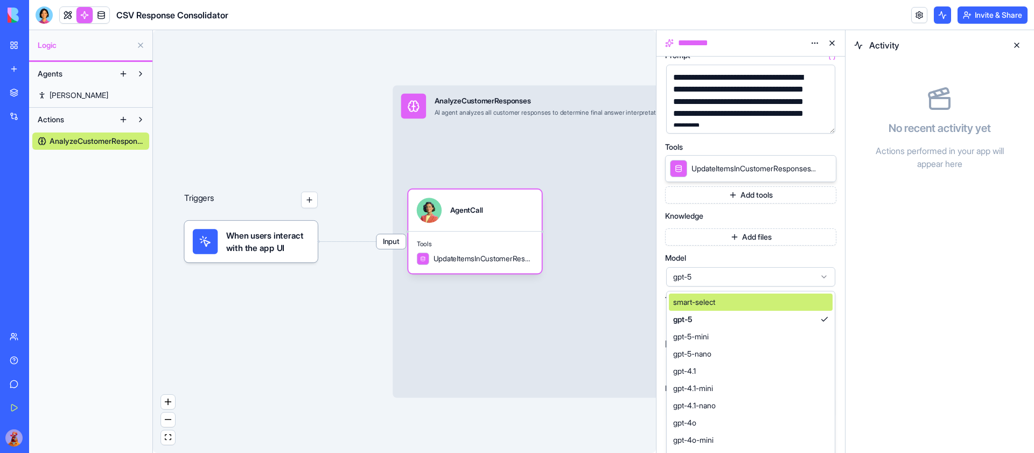
click at [785, 303] on div "smart-select" at bounding box center [751, 302] width 164 height 17
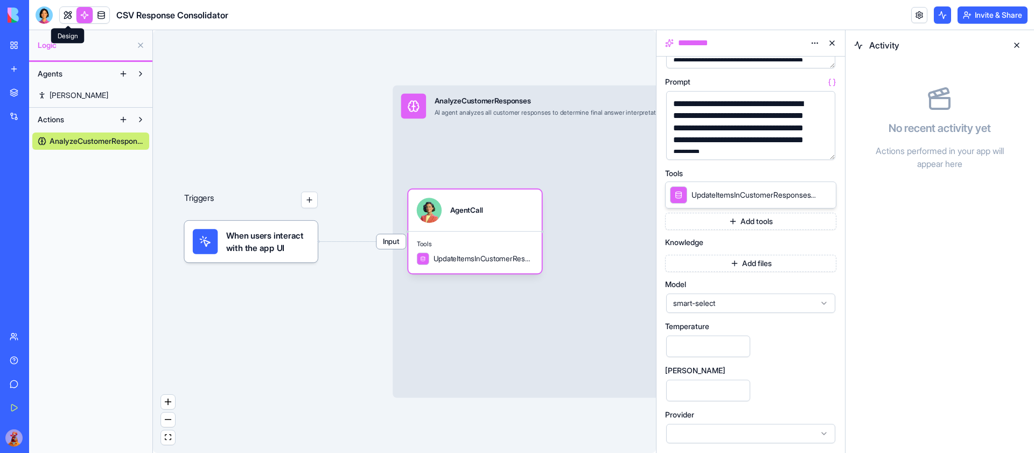
click at [65, 19] on link at bounding box center [68, 15] width 16 height 16
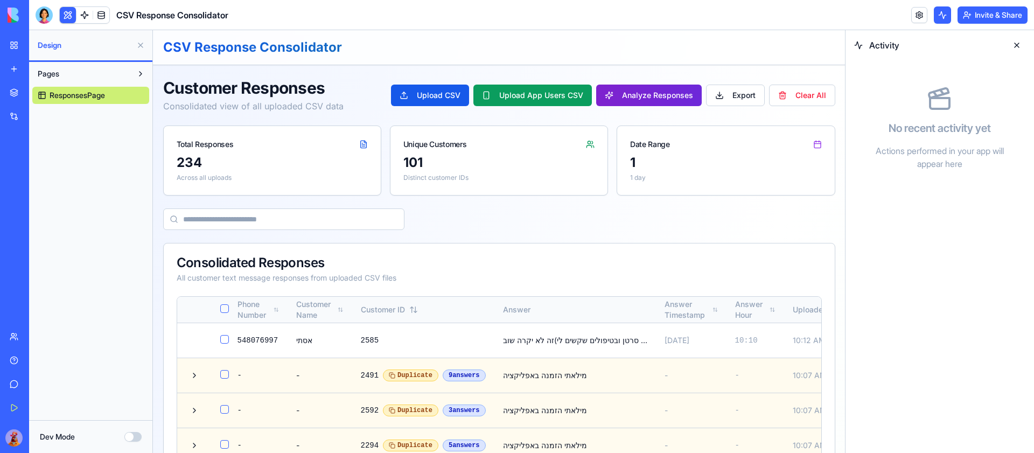
click at [668, 100] on button "Analyze Responses" at bounding box center [649, 96] width 106 height 22
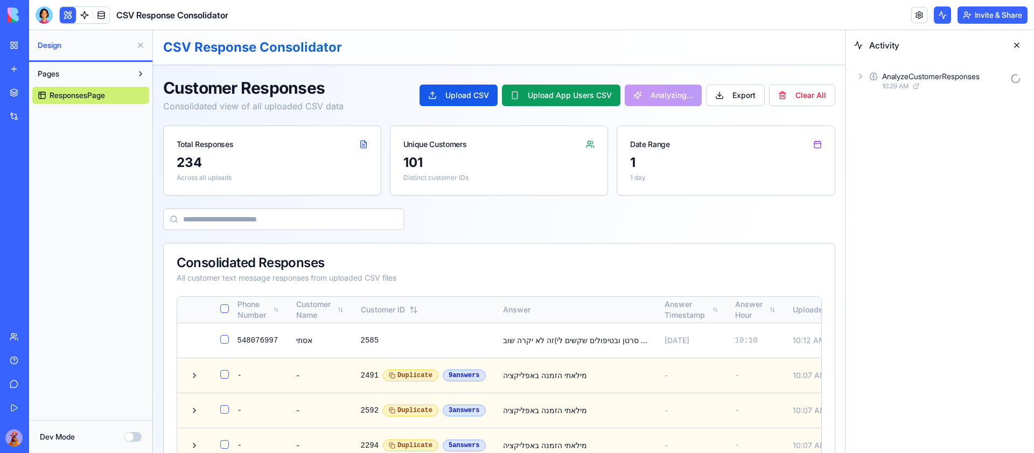
click at [861, 77] on icon at bounding box center [860, 76] width 9 height 9
click at [861, 77] on icon at bounding box center [861, 76] width 4 height 2
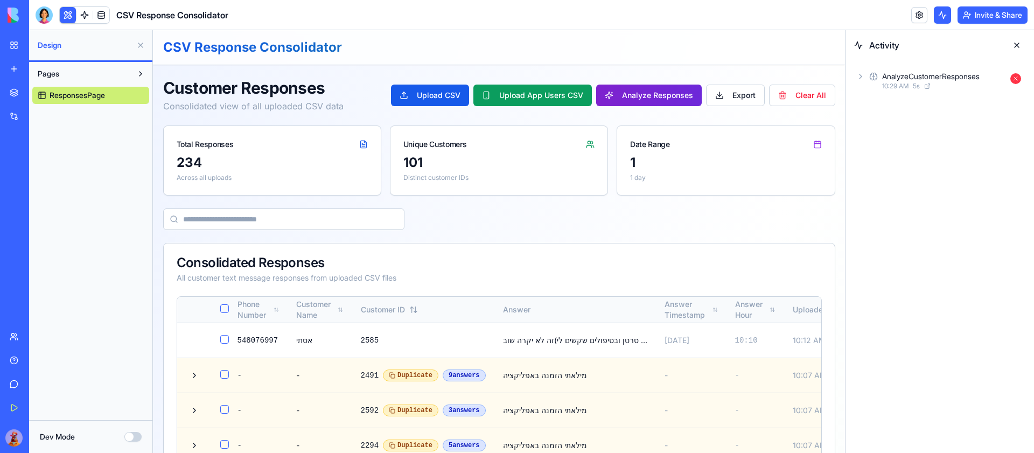
click at [647, 99] on button "Analyze Responses" at bounding box center [649, 96] width 106 height 22
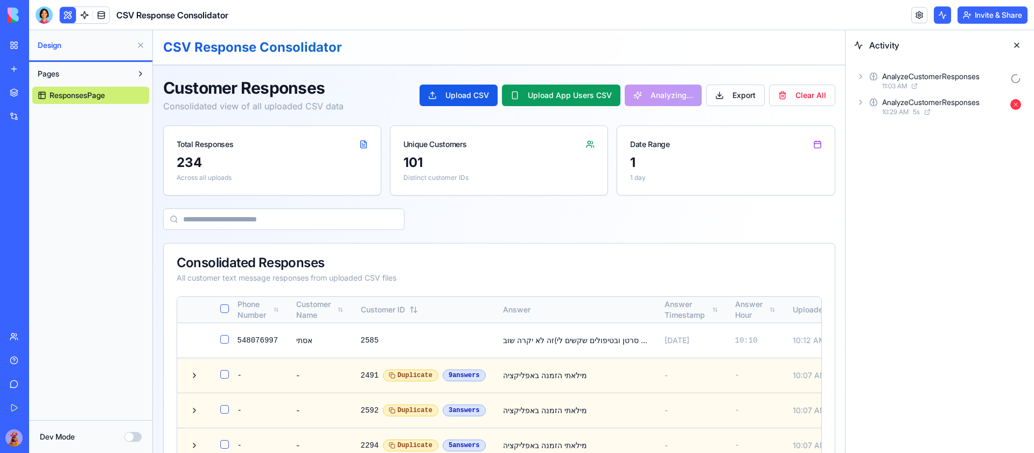
click at [863, 75] on icon at bounding box center [860, 76] width 9 height 9
click at [863, 74] on icon at bounding box center [860, 76] width 9 height 9
click at [862, 74] on icon at bounding box center [860, 76] width 9 height 9
click at [881, 109] on div "AgentCall 11:03 AM" at bounding box center [949, 109] width 154 height 24
click at [889, 132] on icon at bounding box center [889, 132] width 9 height 9
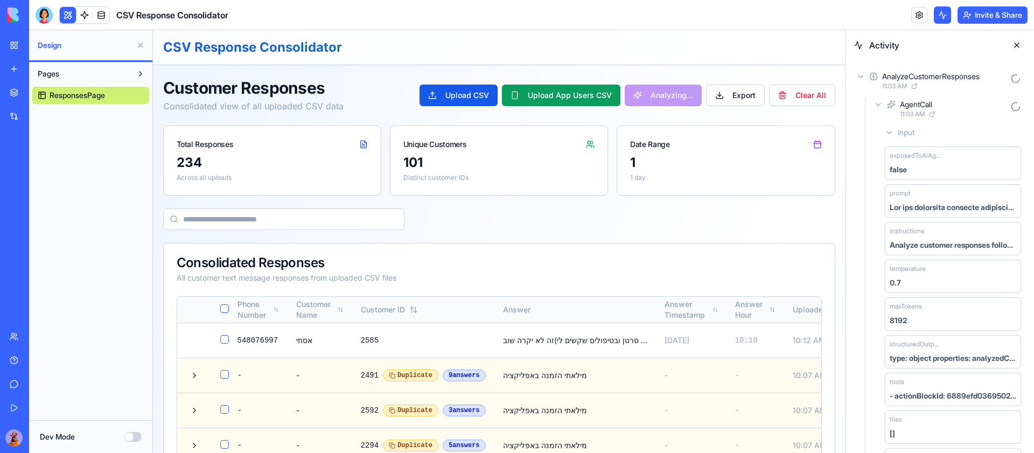
click at [889, 132] on icon at bounding box center [889, 132] width 9 height 9
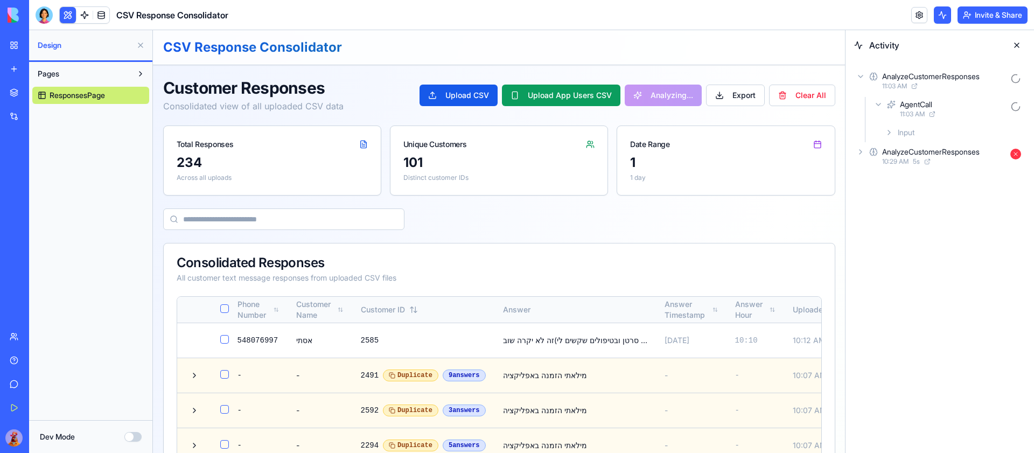
click at [880, 107] on icon at bounding box center [878, 104] width 9 height 9
click at [853, 77] on div "AnalyzeCustomerResponses 11:03 AM AgentCall 11:03 AM AnalyzeCustomerResponses 1…" at bounding box center [940, 107] width 189 height 95
click at [861, 74] on icon at bounding box center [860, 76] width 9 height 9
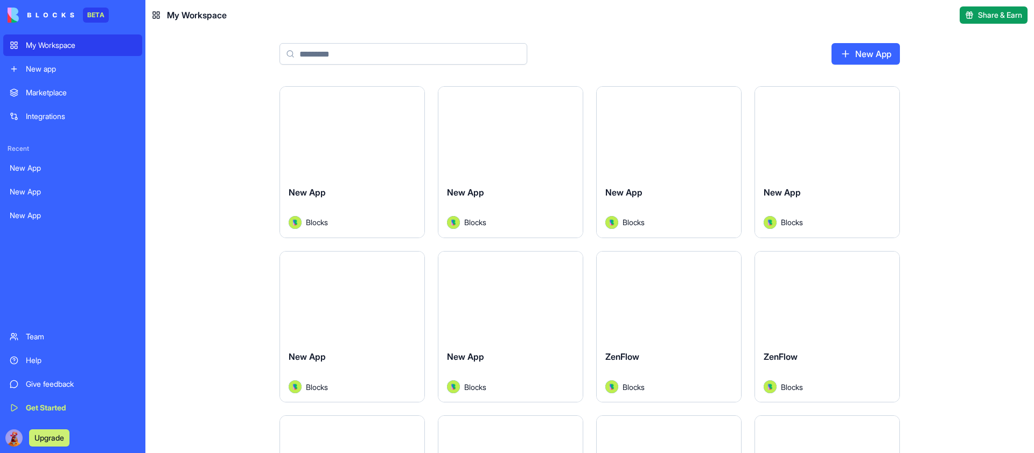
click at [879, 44] on link "New App" at bounding box center [866, 54] width 68 height 22
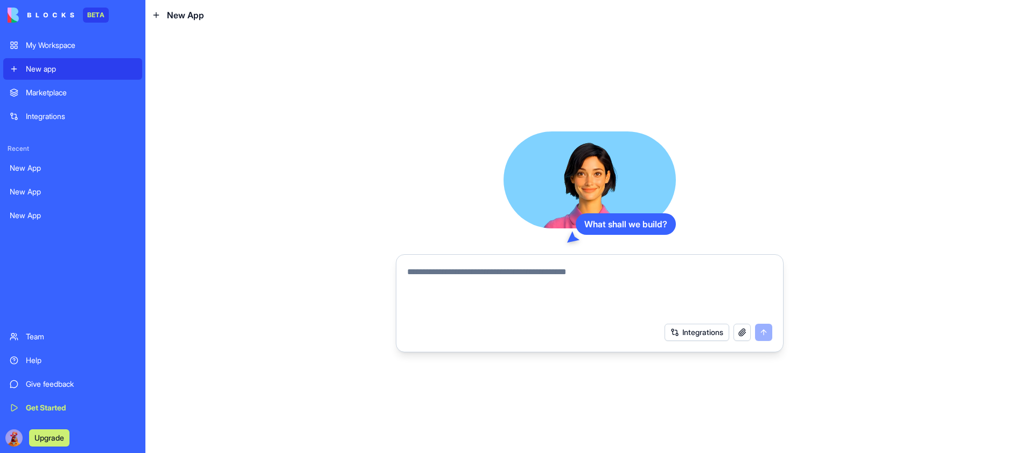
click at [489, 291] on textarea at bounding box center [589, 292] width 365 height 52
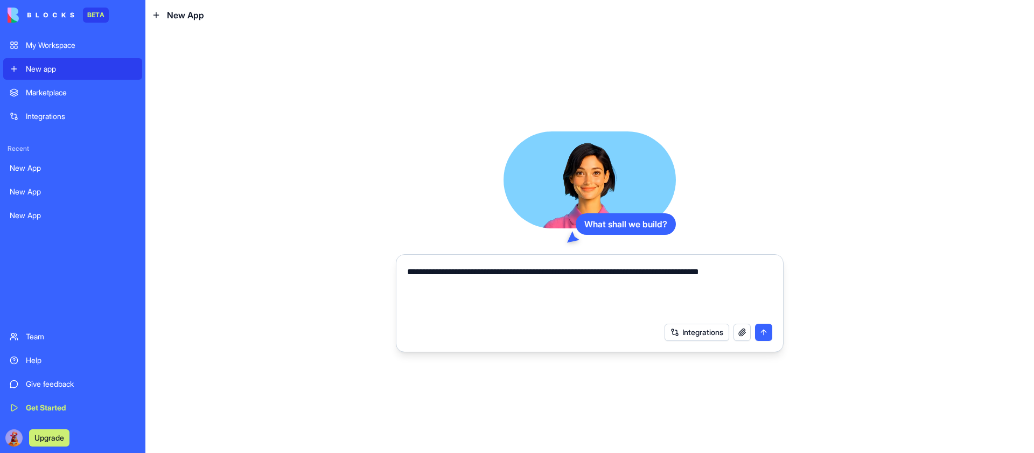
type textarea "**********"
click at [760, 269] on textarea "**********" at bounding box center [589, 292] width 365 height 52
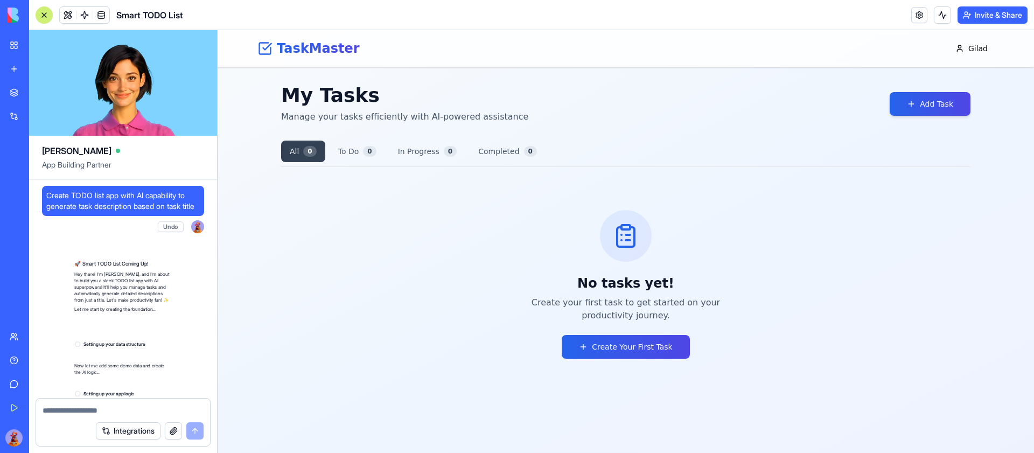
scroll to position [270, 0]
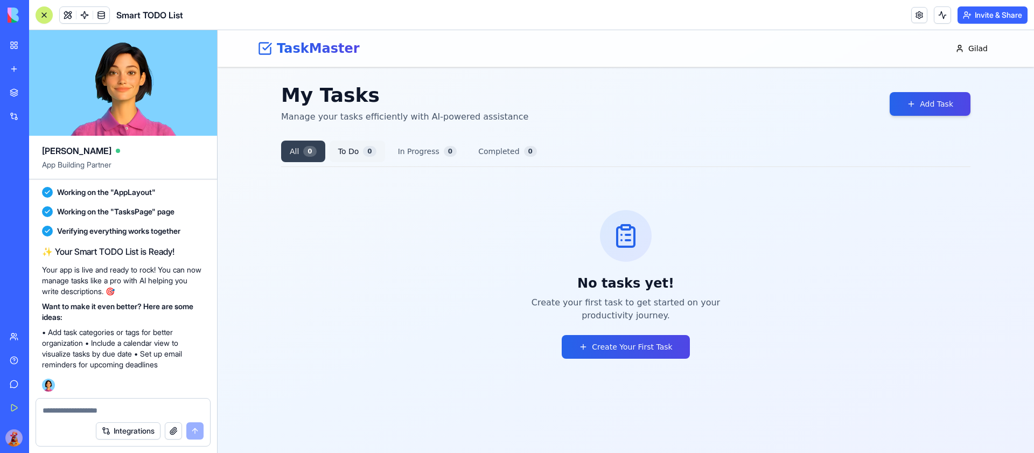
click at [331, 151] on button "To Do 0" at bounding box center [357, 152] width 55 height 22
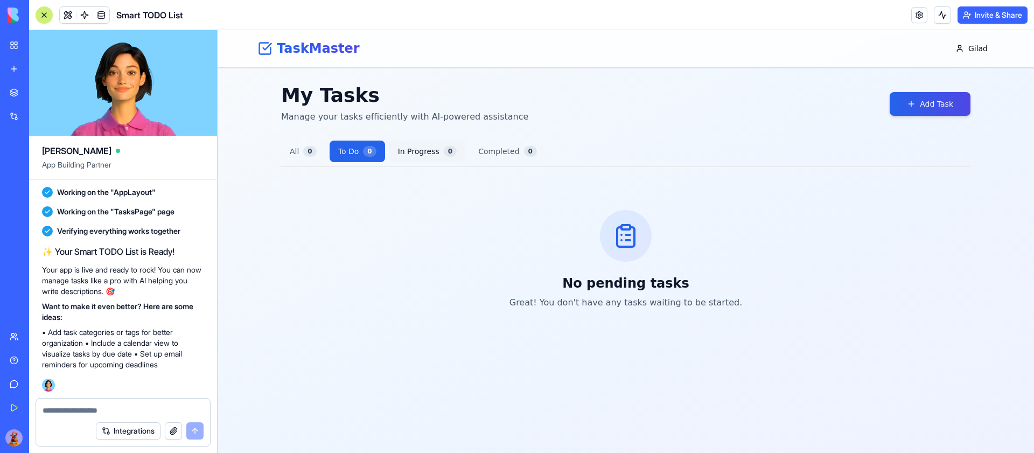
click at [406, 145] on button "In Progress 0" at bounding box center [427, 152] width 76 height 22
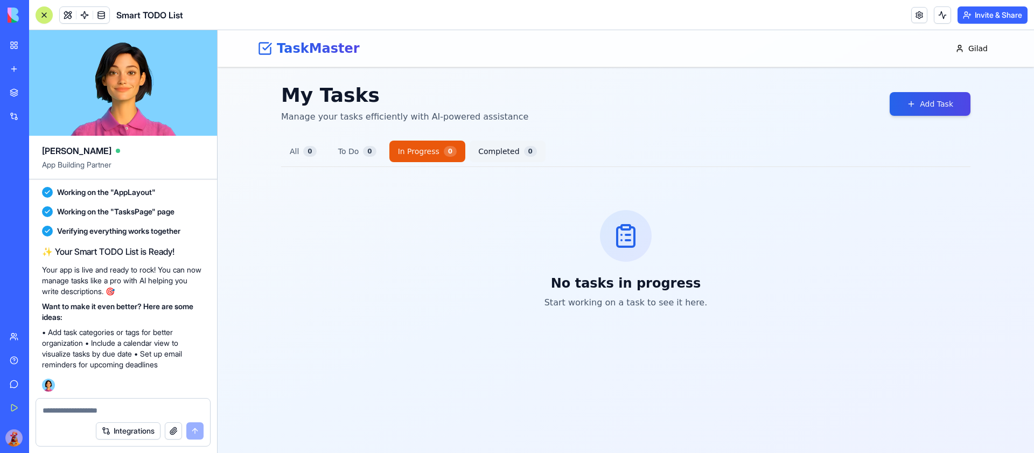
click at [509, 154] on button "Completed 0" at bounding box center [508, 152] width 76 height 22
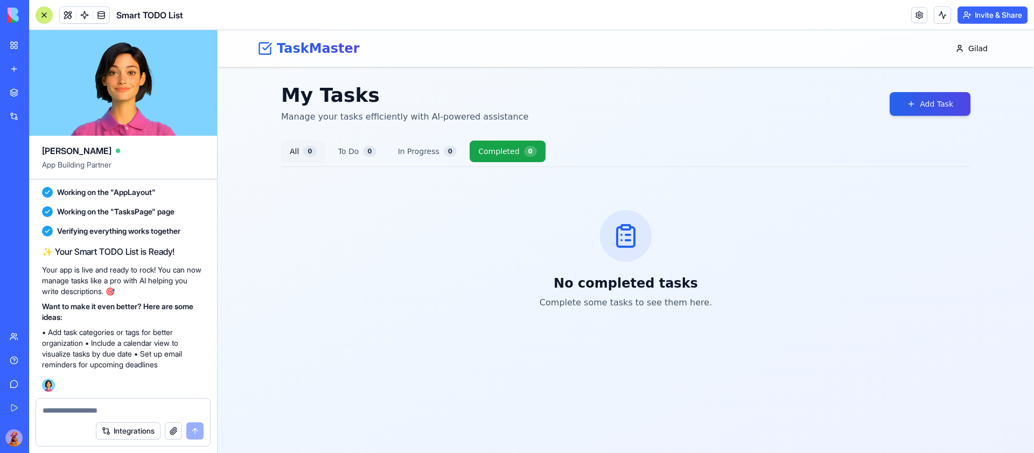
click at [316, 143] on button "All 0" at bounding box center [303, 152] width 44 height 22
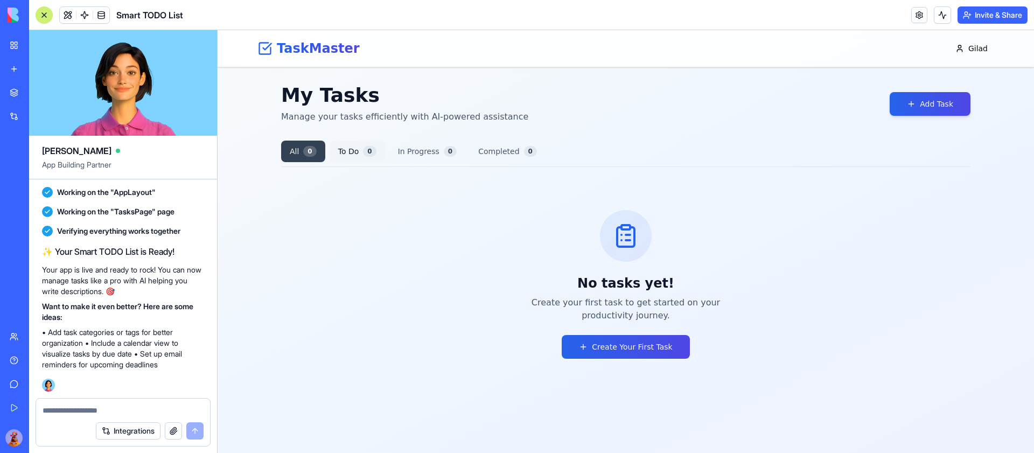
click at [357, 149] on button "To Do 0" at bounding box center [357, 152] width 55 height 22
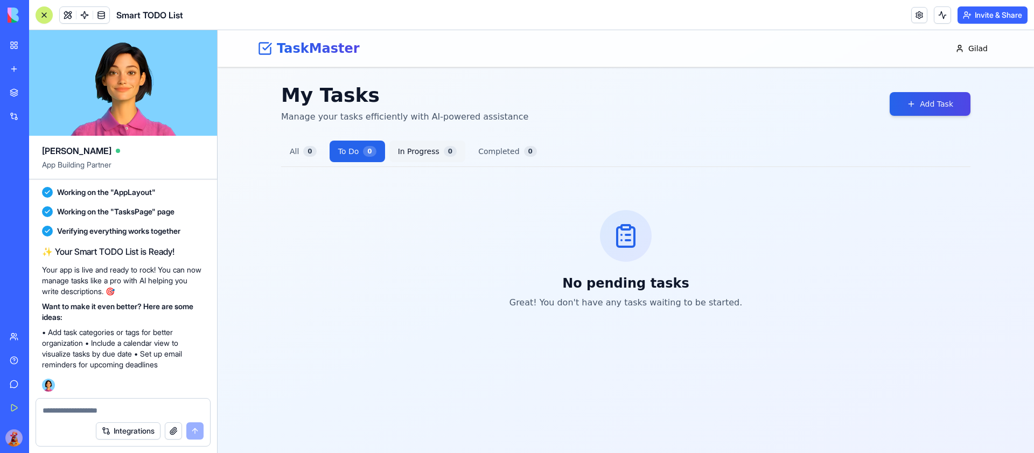
click at [426, 149] on button "In Progress 0" at bounding box center [427, 152] width 76 height 22
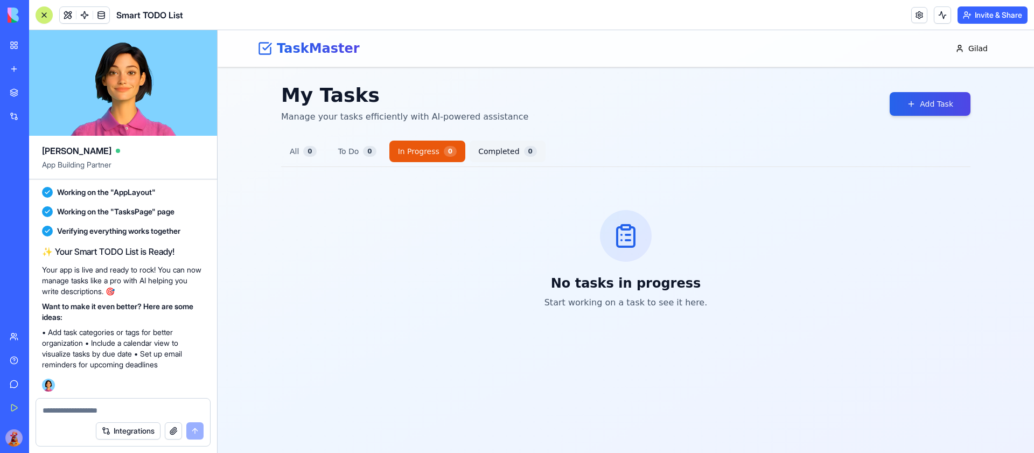
click at [484, 148] on button "Completed 0" at bounding box center [508, 152] width 76 height 22
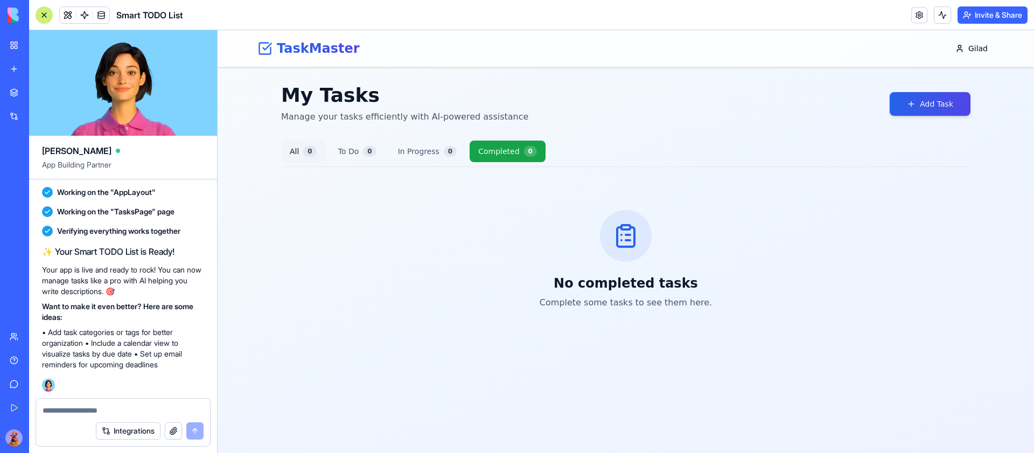
click at [287, 152] on button "All 0" at bounding box center [303, 152] width 44 height 22
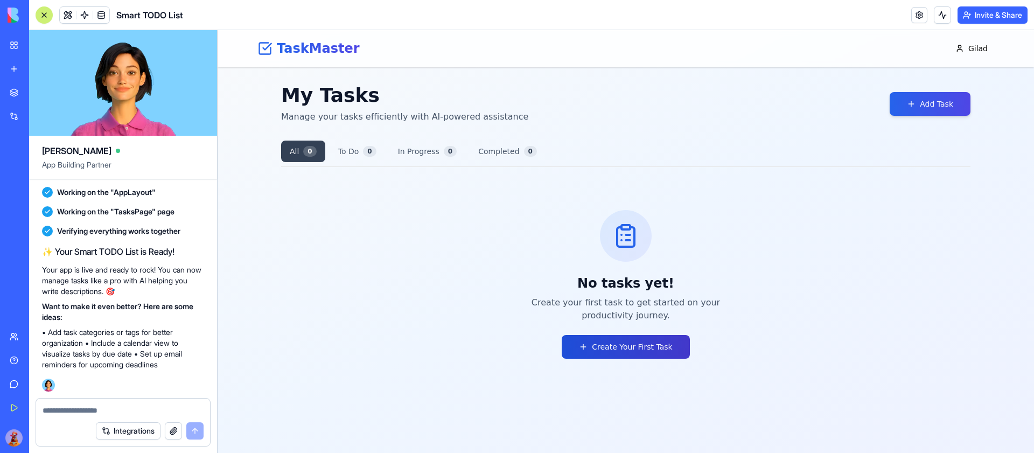
click at [610, 351] on button "Create Your First Task" at bounding box center [626, 347] width 128 height 24
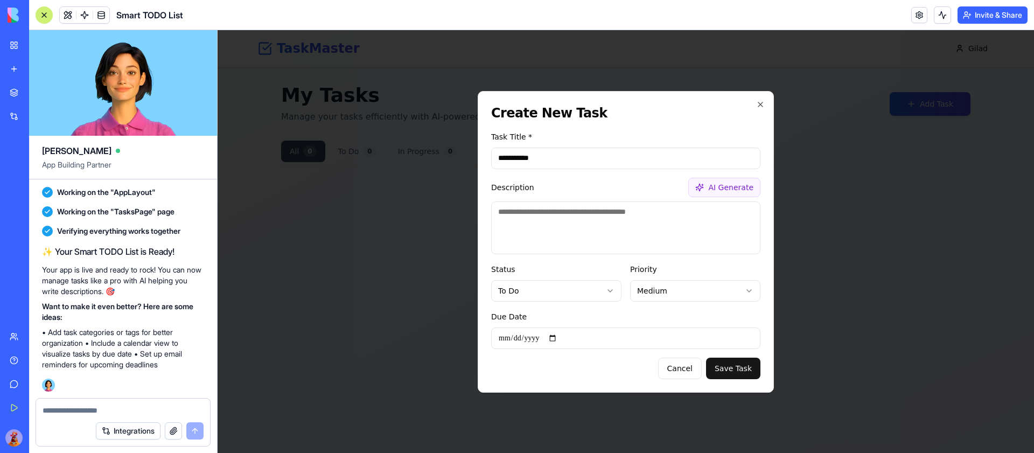
type input "**********"
click at [699, 186] on button "AI Generate" at bounding box center [724, 187] width 72 height 19
type textarea "**********"
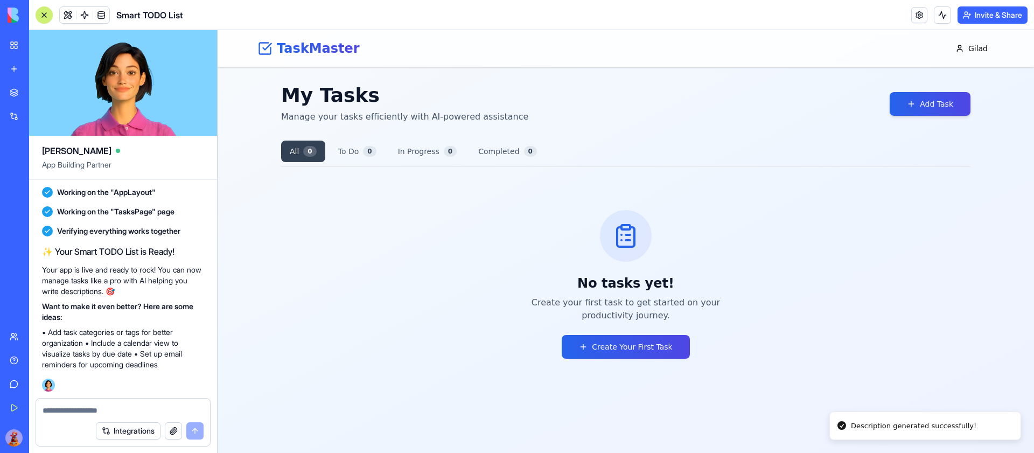
scroll to position [0, 0]
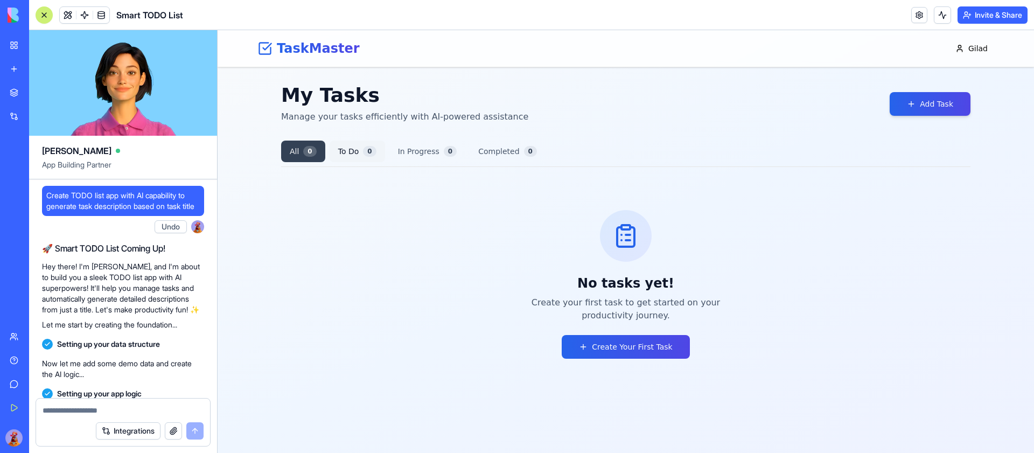
click at [350, 148] on button "To Do 0" at bounding box center [357, 152] width 55 height 22
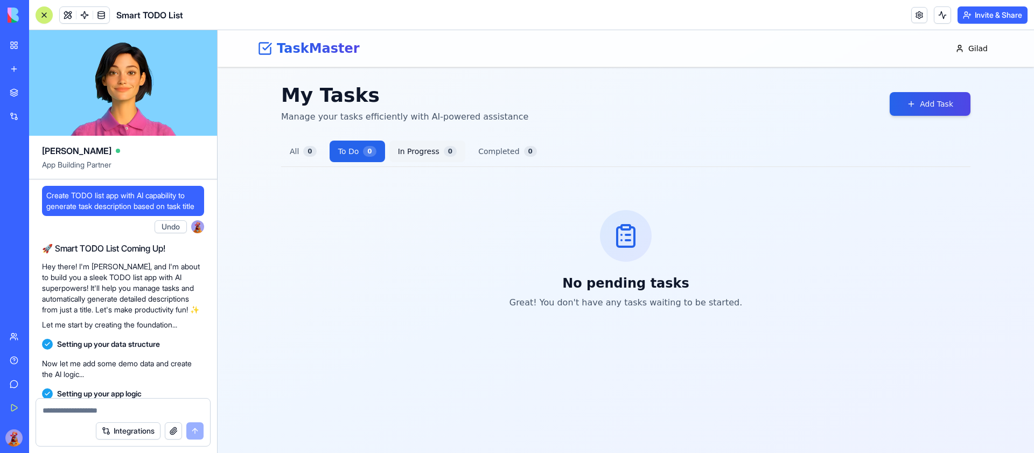
click at [404, 152] on button "In Progress 0" at bounding box center [427, 152] width 76 height 22
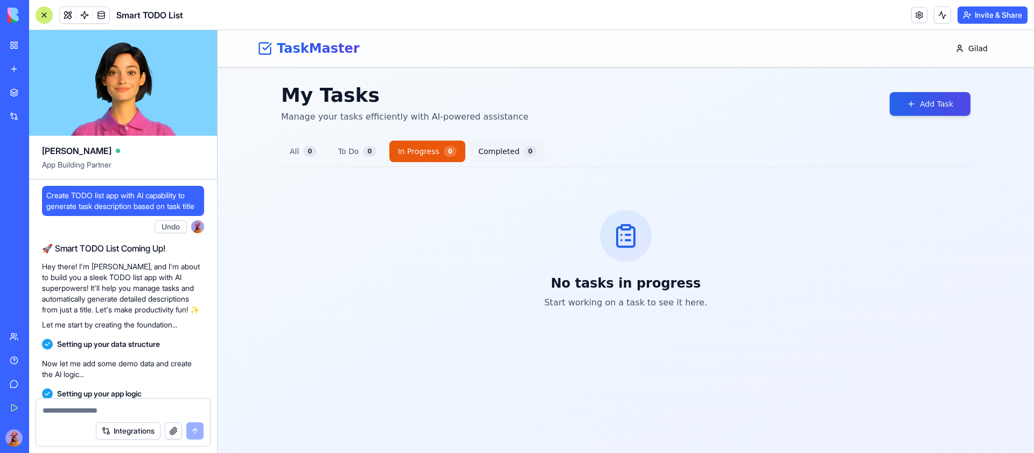
click at [498, 149] on button "Completed 0" at bounding box center [508, 152] width 76 height 22
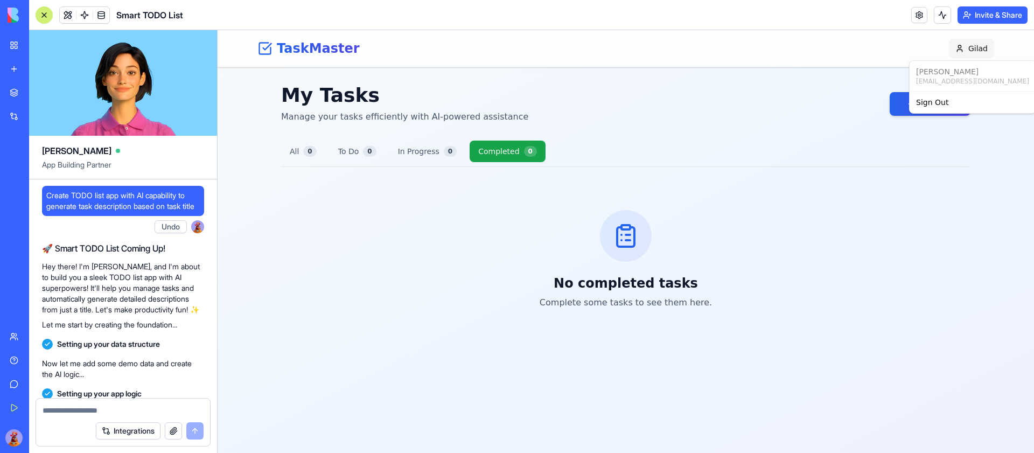
click at [965, 45] on html "TaskMaster Gilad My Tasks Manage your tasks efficiently with AI-powered assista…" at bounding box center [626, 241] width 817 height 423
click at [982, 46] on html "TaskMaster Gilad My Tasks Manage your tasks efficiently with AI-powered assista…" at bounding box center [626, 241] width 817 height 423
click at [937, 100] on div "Sign Out" at bounding box center [973, 102] width 122 height 17
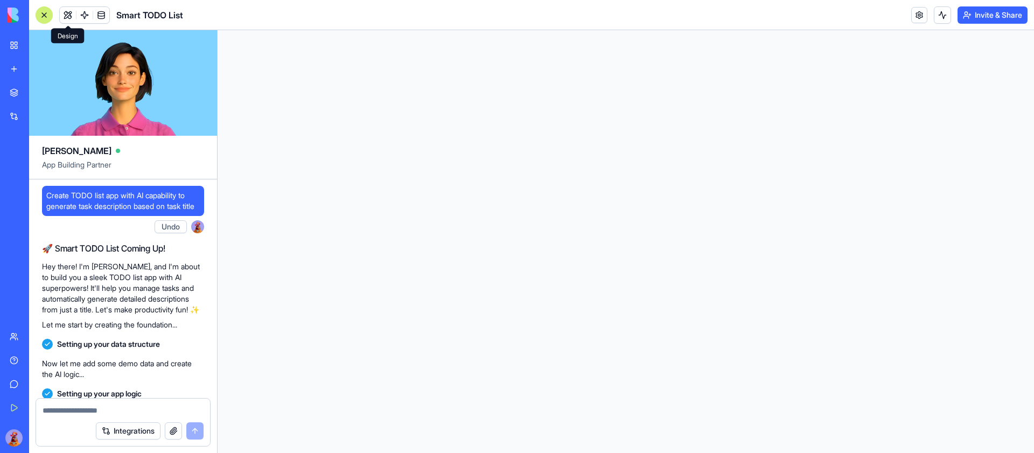
click at [60, 11] on span at bounding box center [68, 15] width 30 height 30
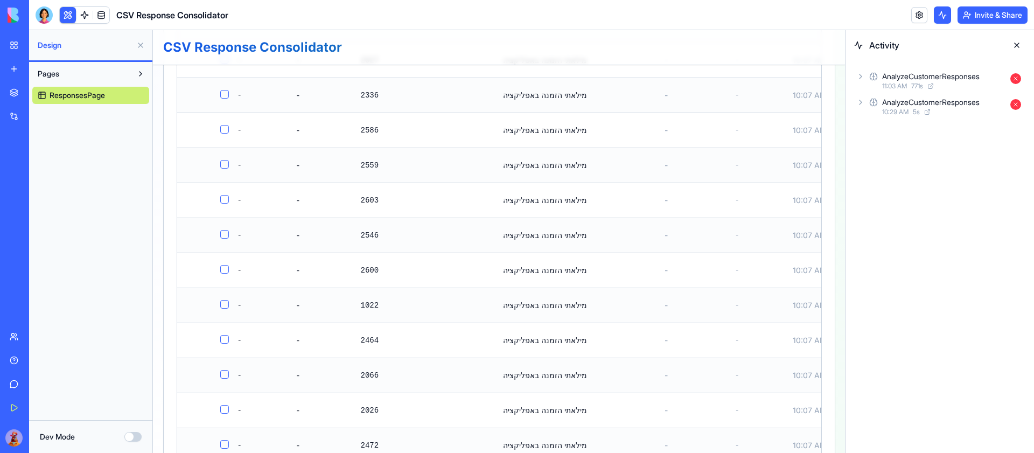
scroll to position [1520, 0]
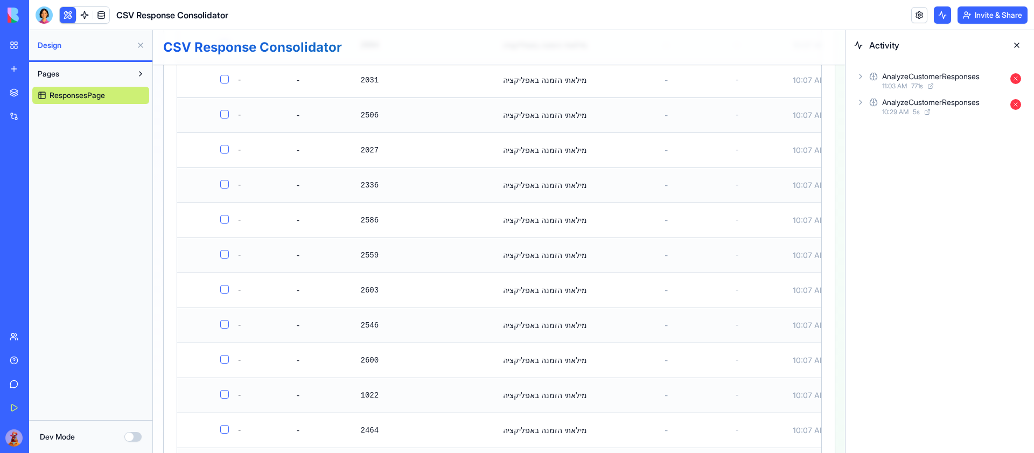
click at [856, 70] on div "AnalyzeCustomerResponses 11:03 AM 771 s" at bounding box center [939, 81] width 171 height 24
click at [868, 131] on icon at bounding box center [871, 132] width 9 height 9
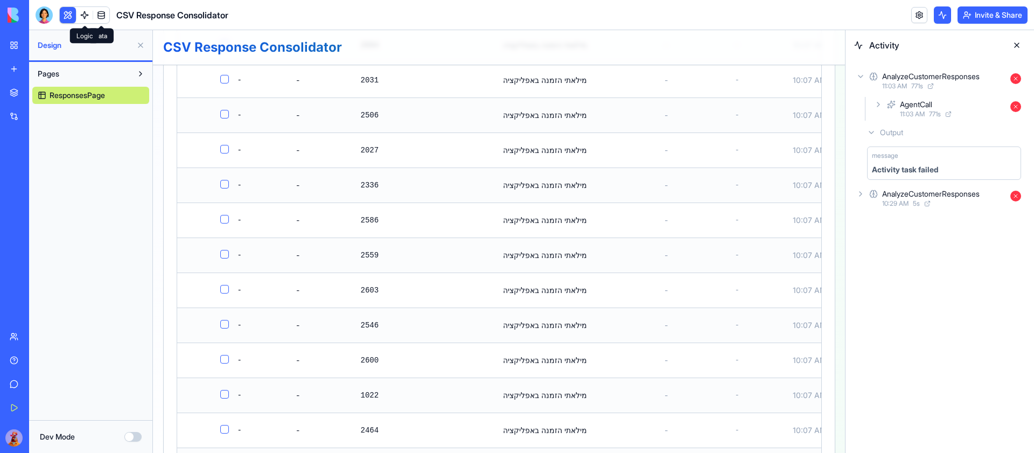
click at [85, 10] on span at bounding box center [84, 15] width 30 height 30
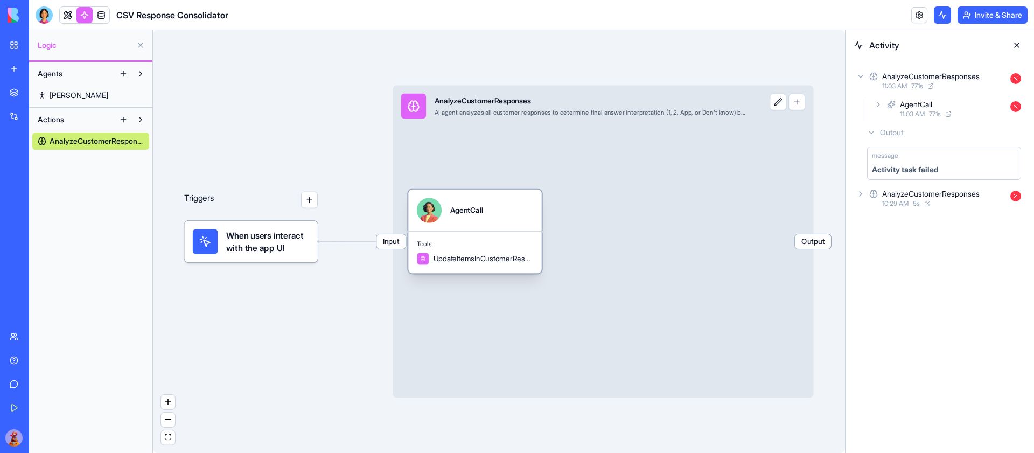
click at [533, 220] on div "AgentCall" at bounding box center [475, 210] width 117 height 25
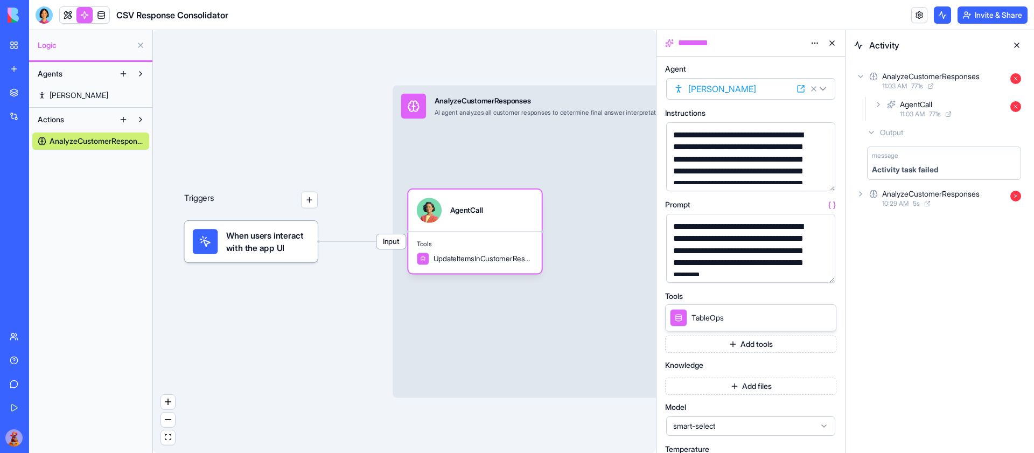
scroll to position [123, 0]
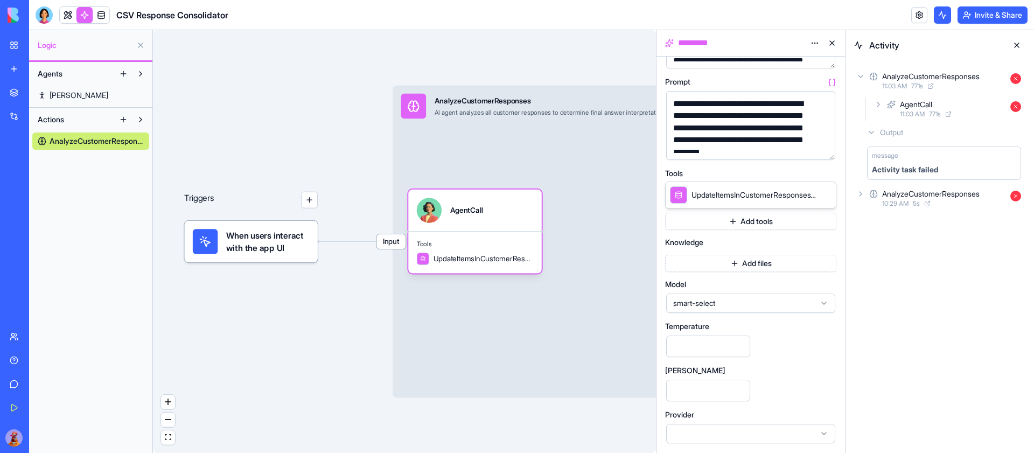
click at [723, 392] on input "****" at bounding box center [708, 391] width 84 height 22
type input "*****"
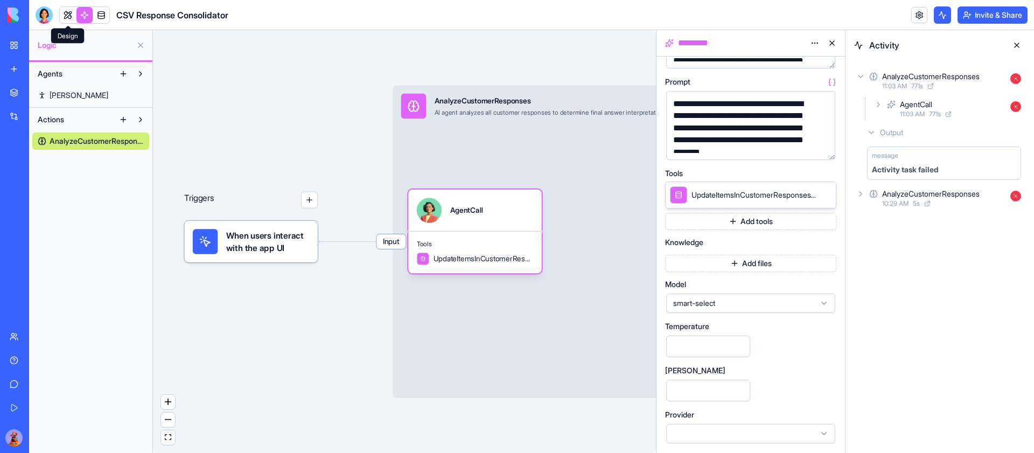
click at [68, 11] on link at bounding box center [68, 15] width 16 height 16
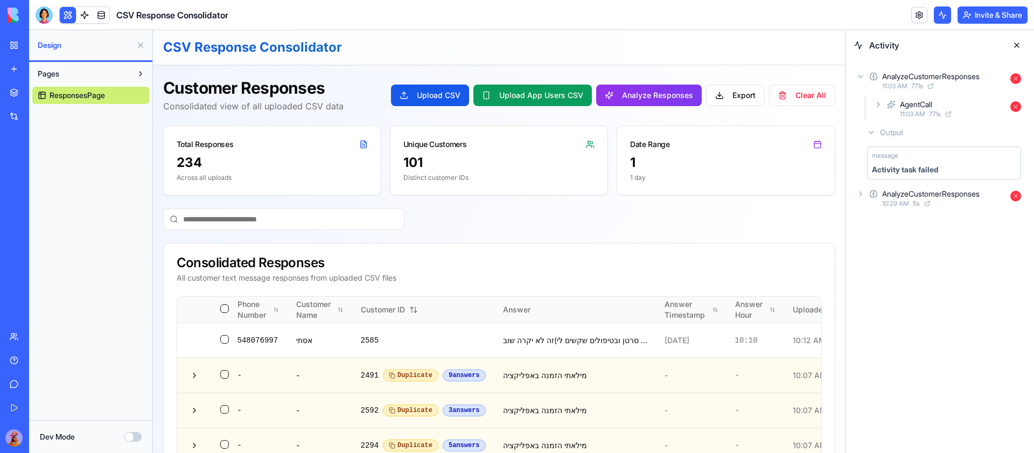
click at [666, 94] on button "Analyze Responses" at bounding box center [649, 96] width 106 height 22
click at [863, 100] on icon at bounding box center [860, 102] width 9 height 9
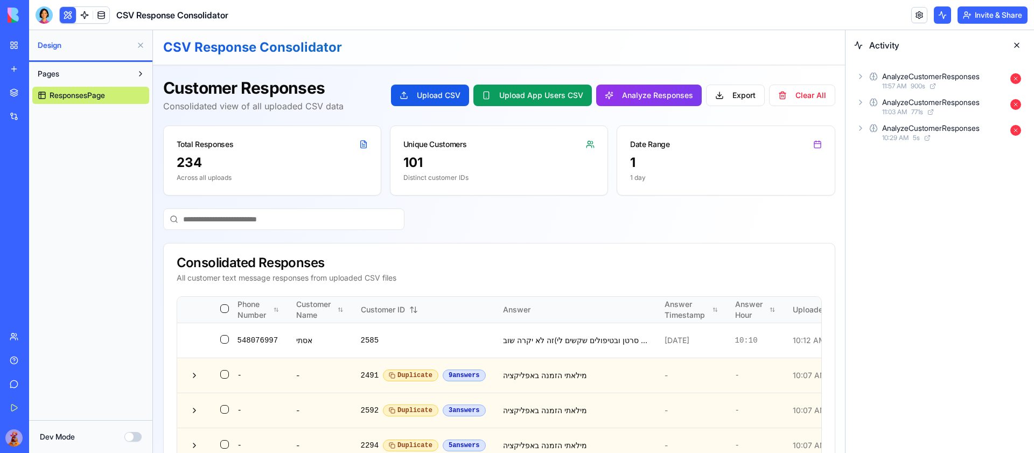
click at [864, 80] on icon at bounding box center [860, 76] width 9 height 9
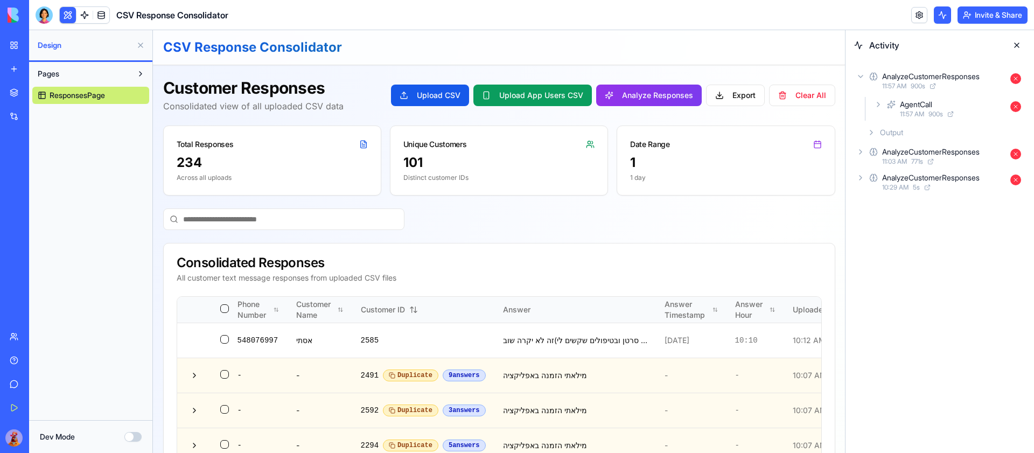
click at [863, 78] on icon at bounding box center [860, 76] width 9 height 9
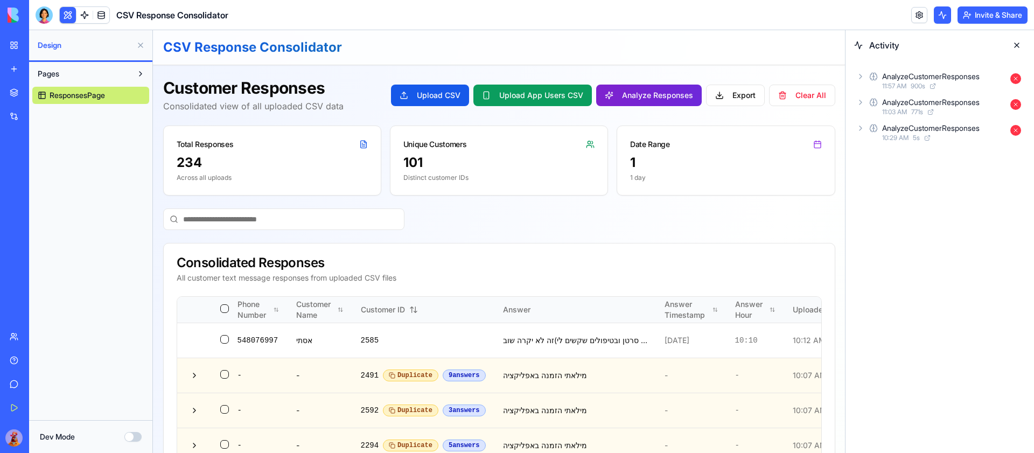
click at [675, 97] on button "Analyze Responses" at bounding box center [649, 96] width 106 height 22
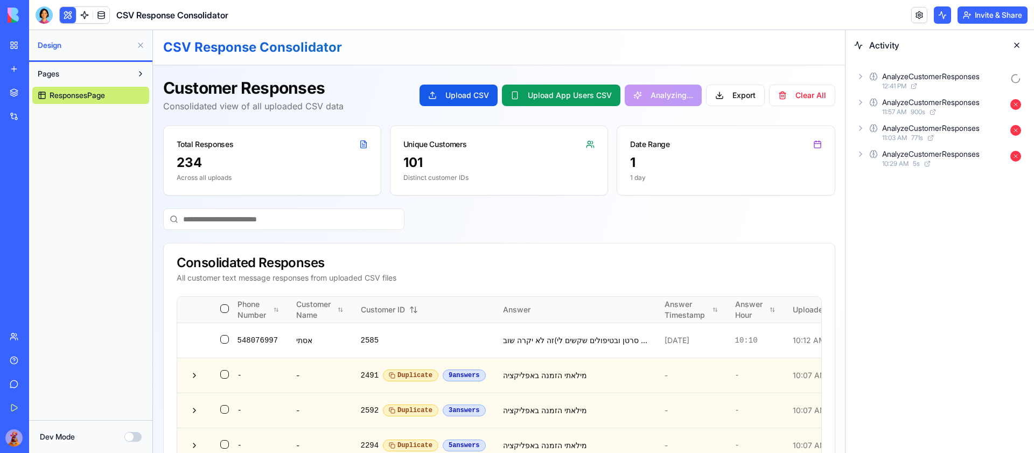
click at [864, 72] on icon at bounding box center [860, 76] width 9 height 9
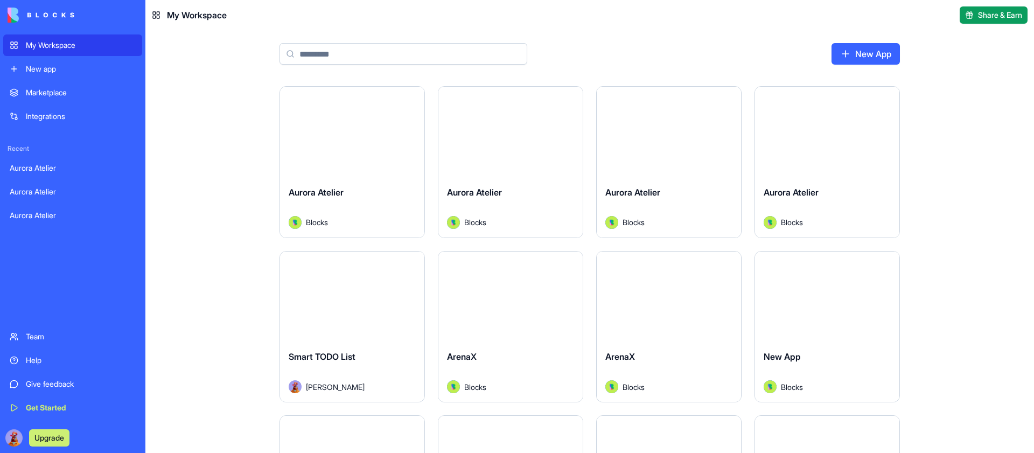
click at [427, 66] on div "New App" at bounding box center [589, 58] width 689 height 56
click at [422, 51] on input at bounding box center [404, 54] width 248 height 22
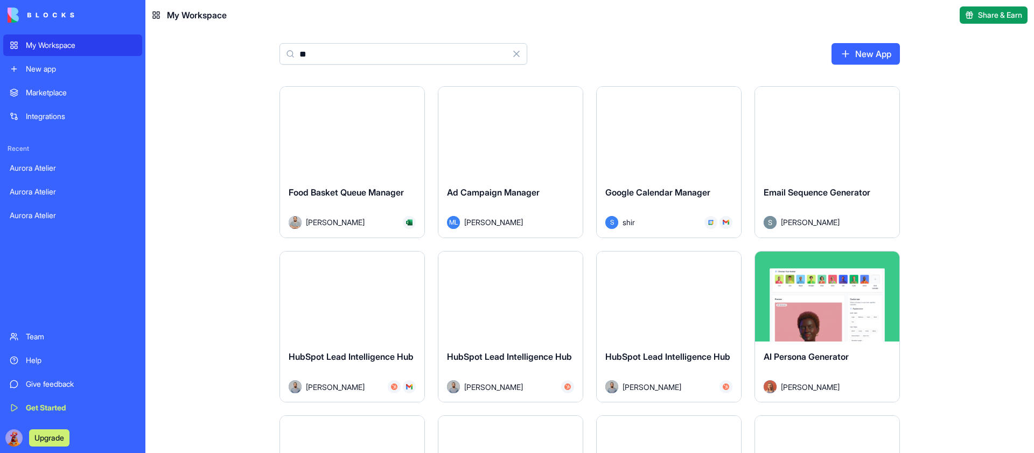
type input "*"
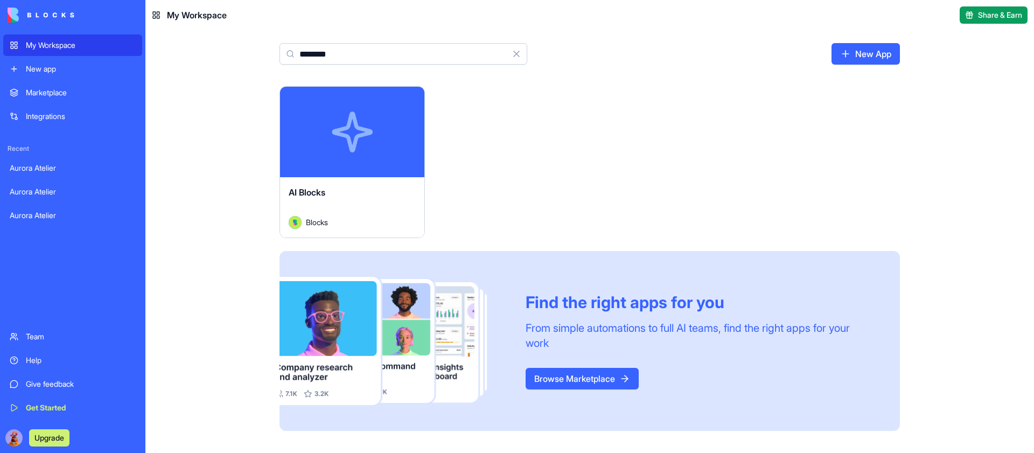
type input "********"
click at [341, 135] on button "Launch" at bounding box center [352, 132] width 81 height 22
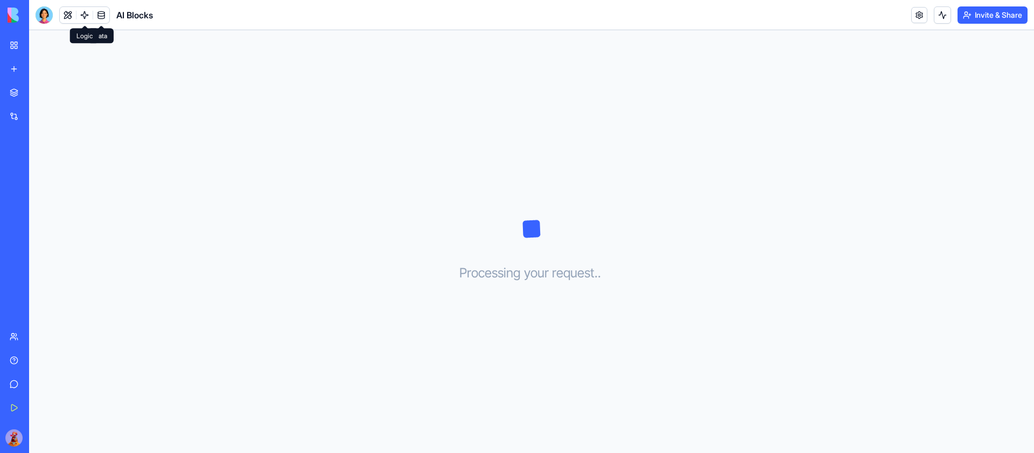
click at [84, 15] on link at bounding box center [84, 15] width 16 height 16
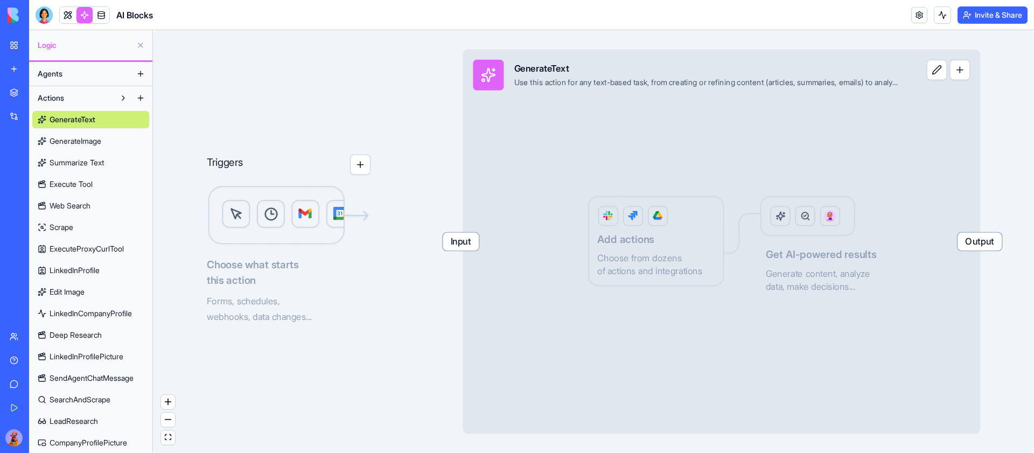
click at [90, 143] on span "GenerateImage" at bounding box center [76, 141] width 52 height 11
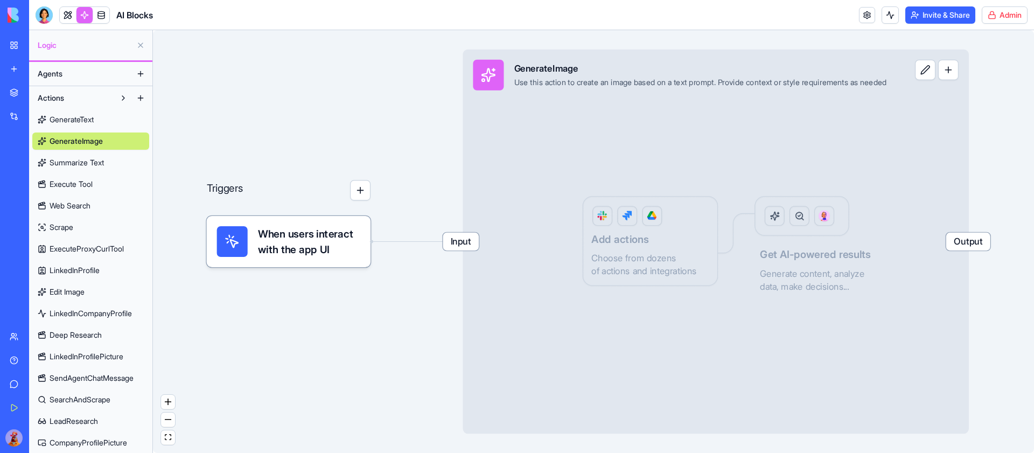
click at [1004, 17] on html "My Workspace New app Marketplace Integrations Recent Aurora Atelier Aurora Atel…" at bounding box center [517, 226] width 1034 height 453
click at [125, 181] on div "Advanced" at bounding box center [131, 177] width 64 height 17
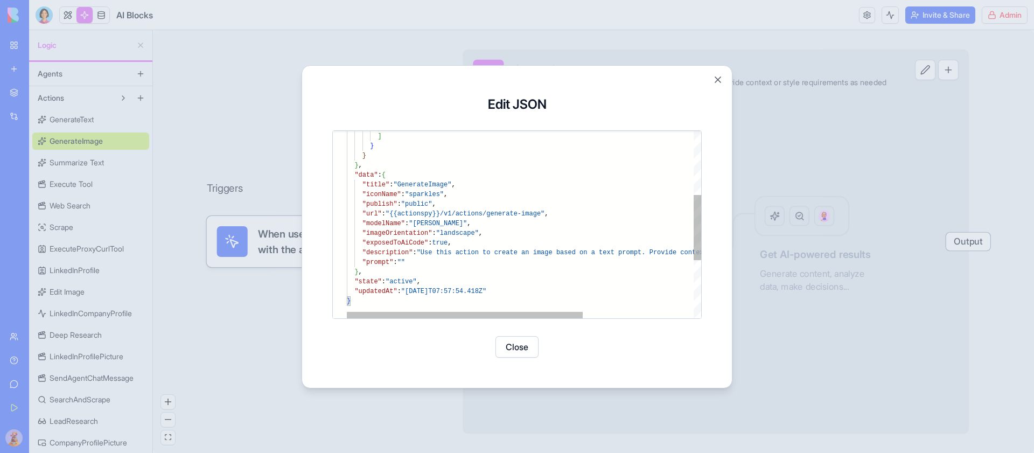
click at [544, 214] on div "} ] } } } , "data" : { "title" : "GenerateImage" , "iconName" : "sparkles" , "p…" at bounding box center [607, 215] width 521 height 536
type textarea "**********"
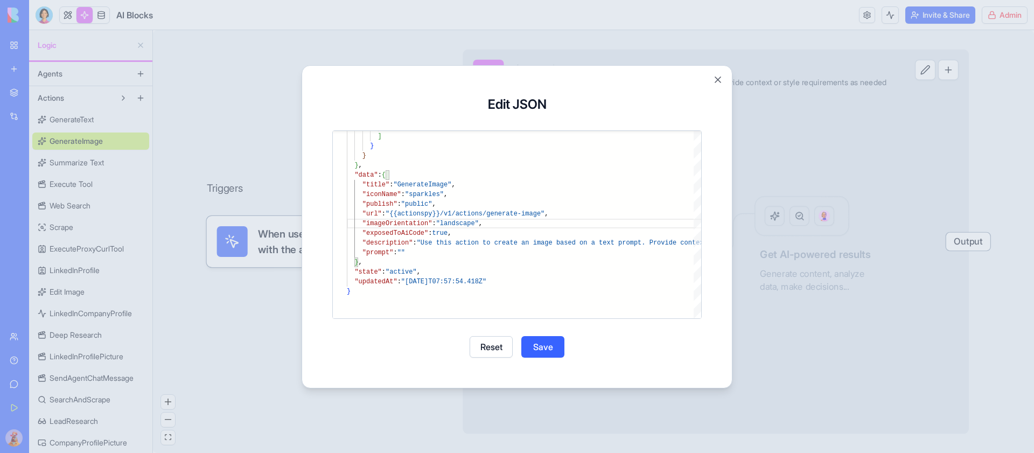
click at [541, 344] on button "Save" at bounding box center [542, 347] width 43 height 22
click at [514, 347] on button "Close" at bounding box center [517, 347] width 43 height 22
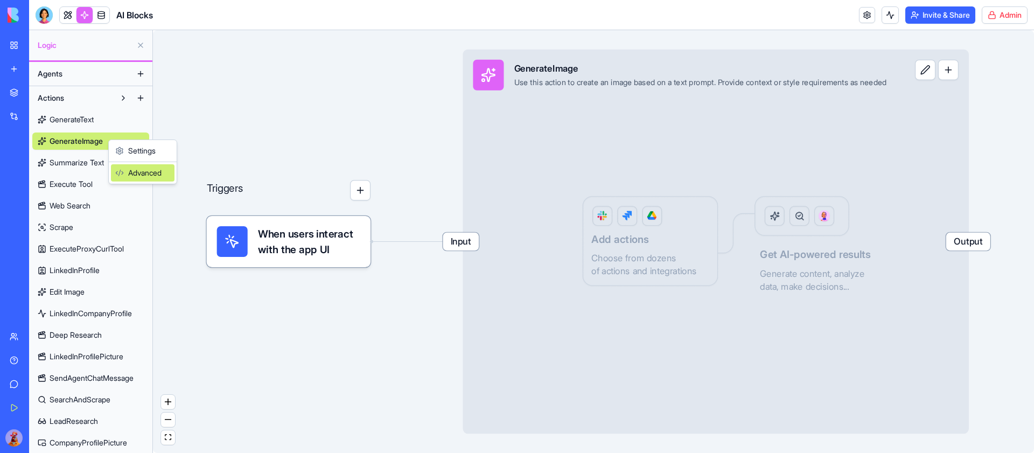
click at [140, 171] on div "Advanced" at bounding box center [143, 172] width 64 height 17
